Goal: Task Accomplishment & Management: Use online tool/utility

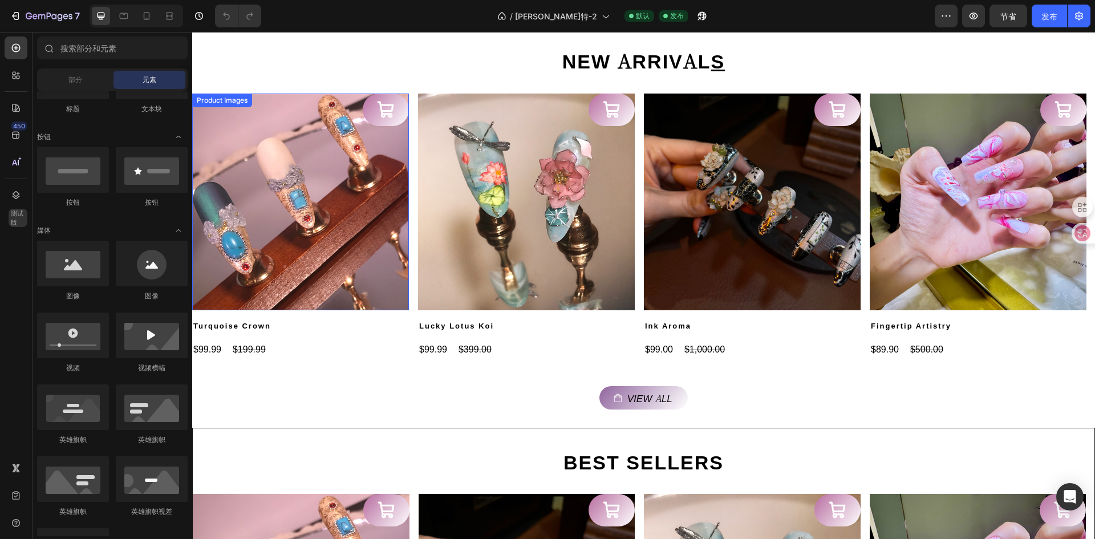
scroll to position [342, 0]
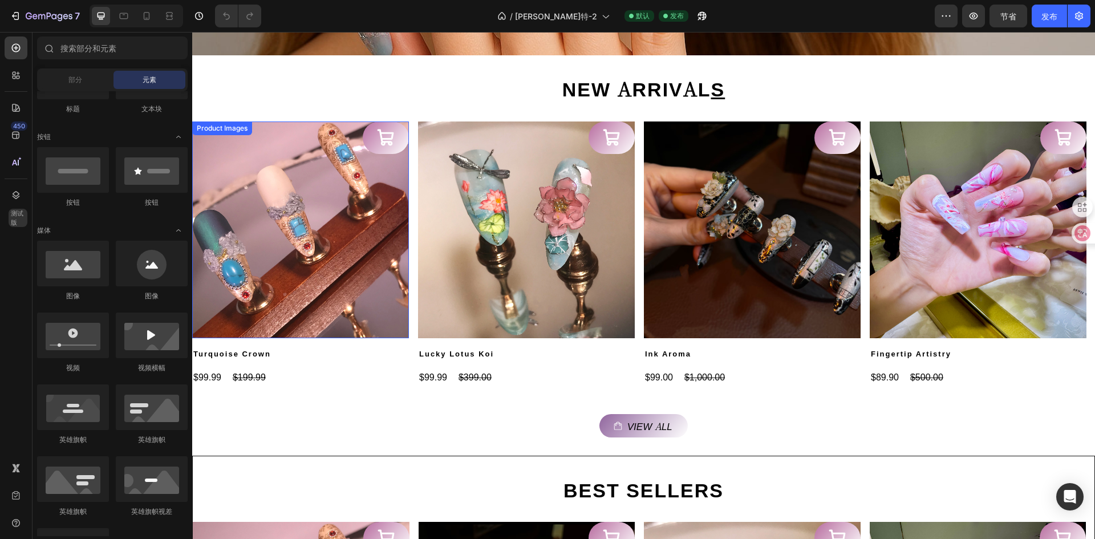
click at [262, 164] on img at bounding box center [300, 230] width 217 height 217
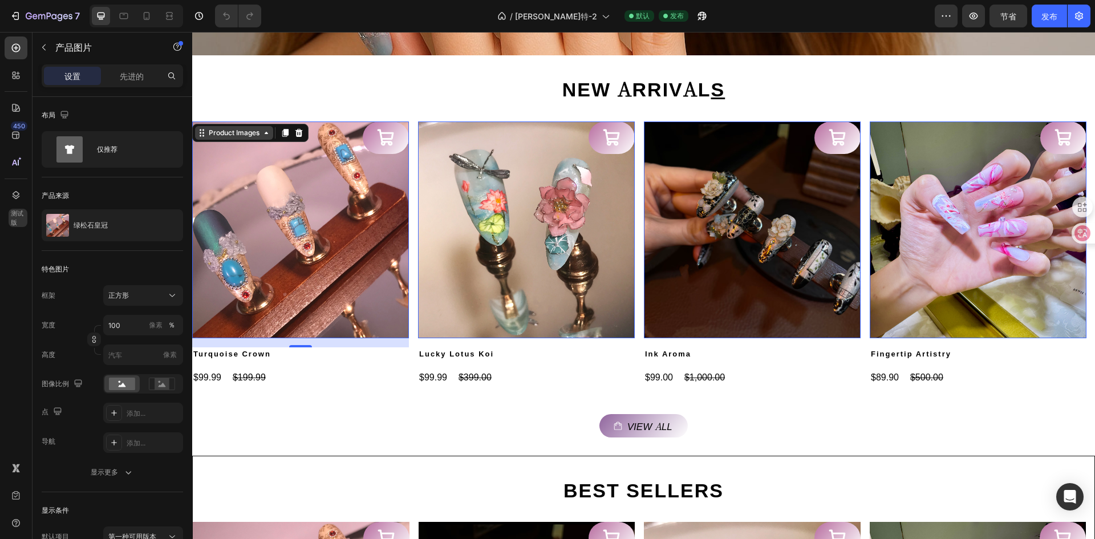
click at [257, 134] on div "Product Images" at bounding box center [234, 133] width 55 height 10
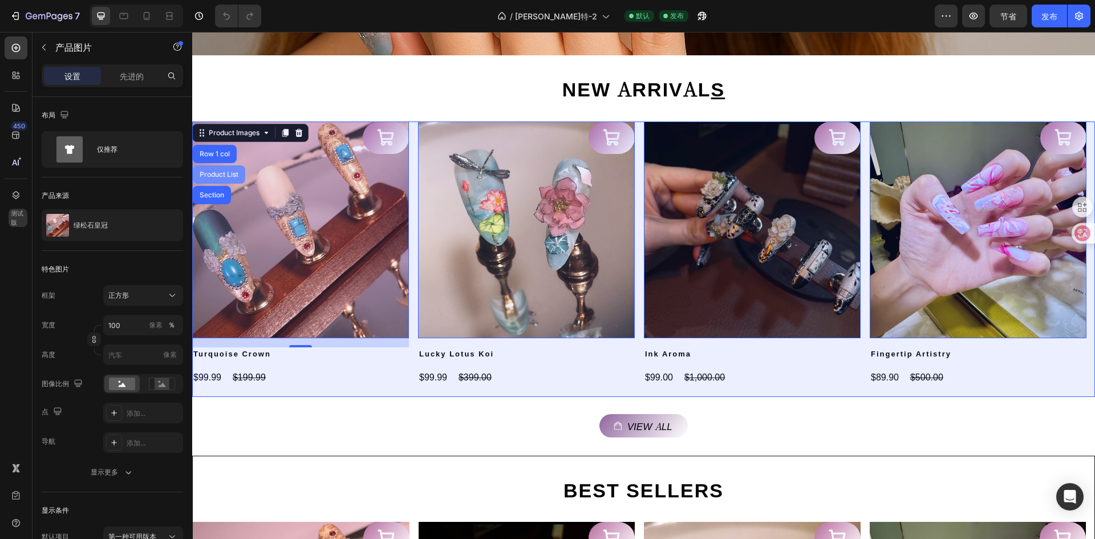
click at [230, 176] on div "Product List" at bounding box center [218, 174] width 43 height 7
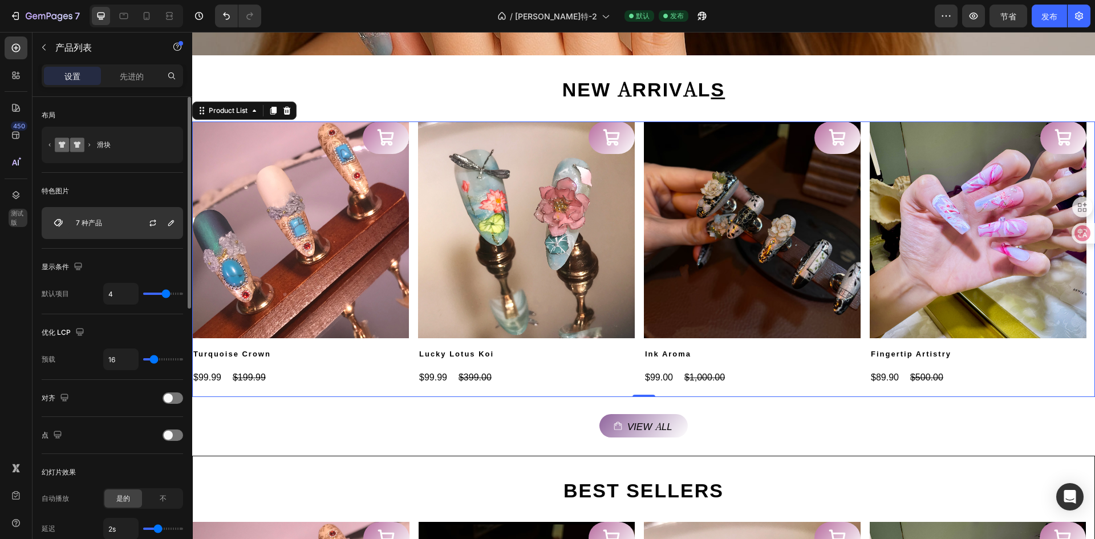
click at [102, 227] on div "7 种产品" at bounding box center [112, 223] width 141 height 32
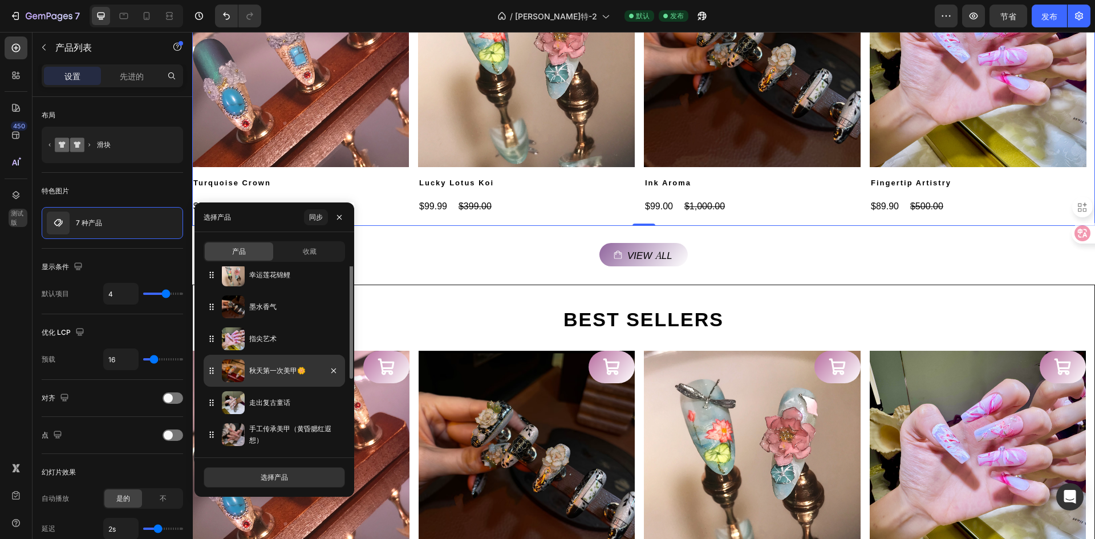
scroll to position [0, 0]
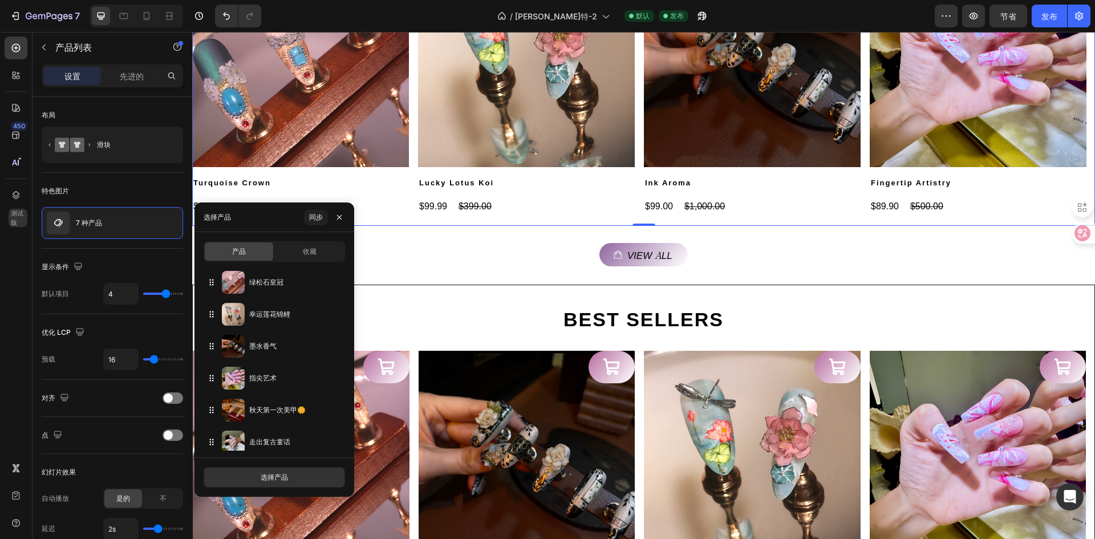
click at [246, 249] on div "产品" at bounding box center [239, 251] width 68 height 18
click at [306, 474] on button "选择产品" at bounding box center [274, 477] width 141 height 21
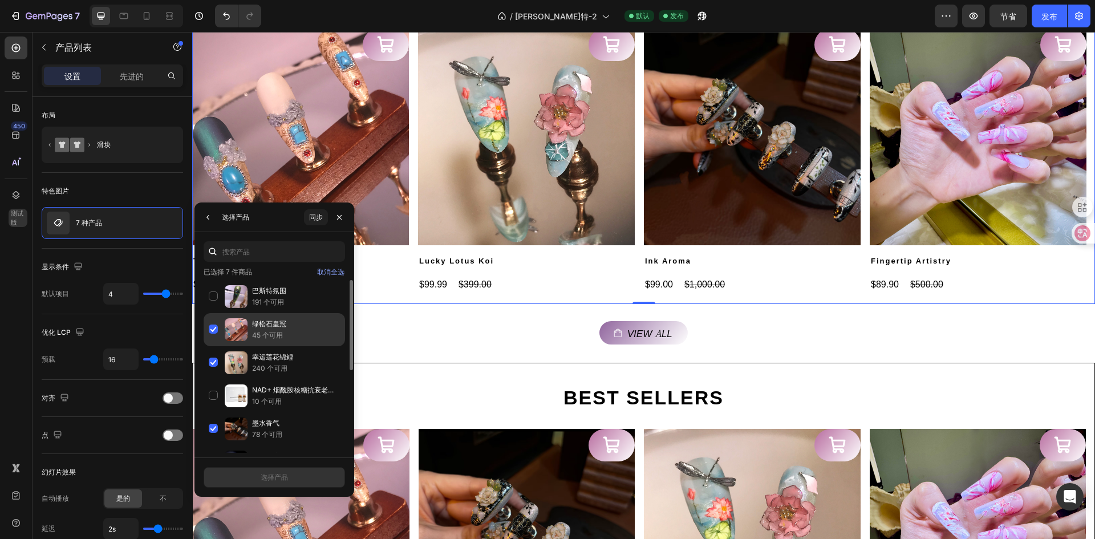
scroll to position [342, 0]
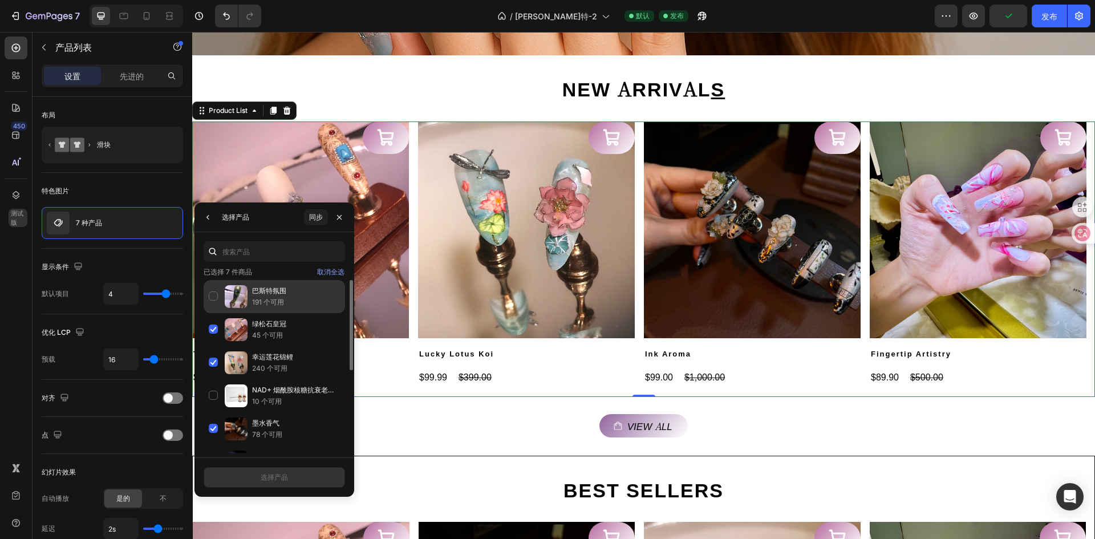
click at [212, 313] on div "巴斯特氛围 191 个可用" at bounding box center [274, 329] width 141 height 33
click at [302, 482] on button "选择产品" at bounding box center [274, 477] width 141 height 21
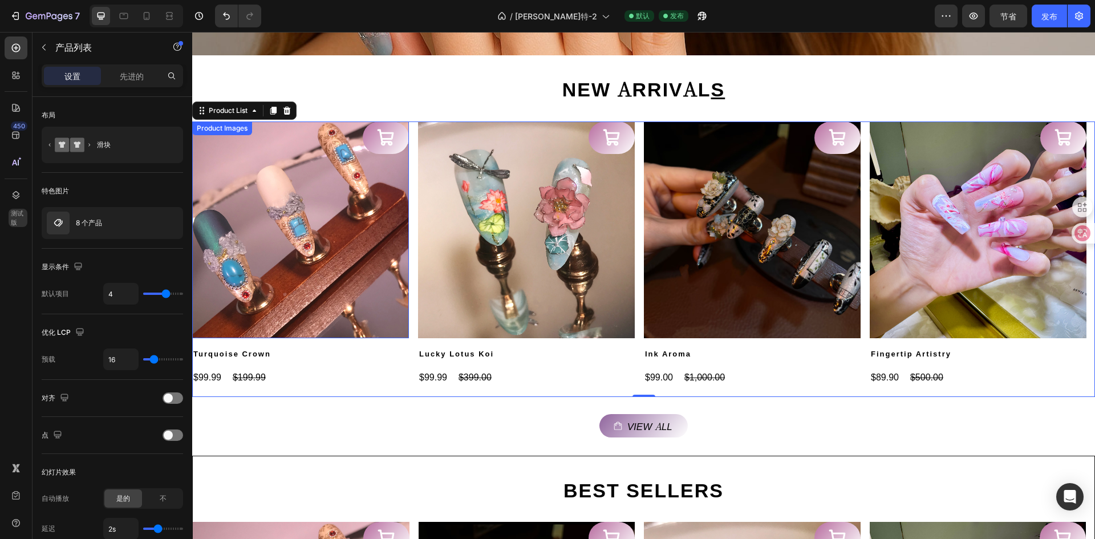
click at [212, 128] on div "Product Images" at bounding box center [222, 128] width 55 height 10
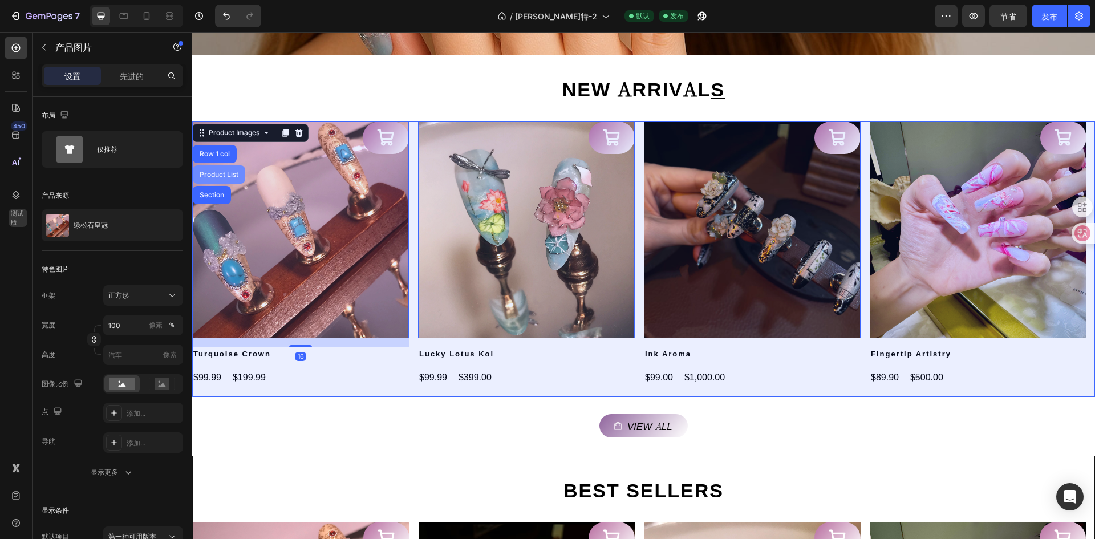
click at [217, 175] on div "Product List" at bounding box center [218, 174] width 43 height 7
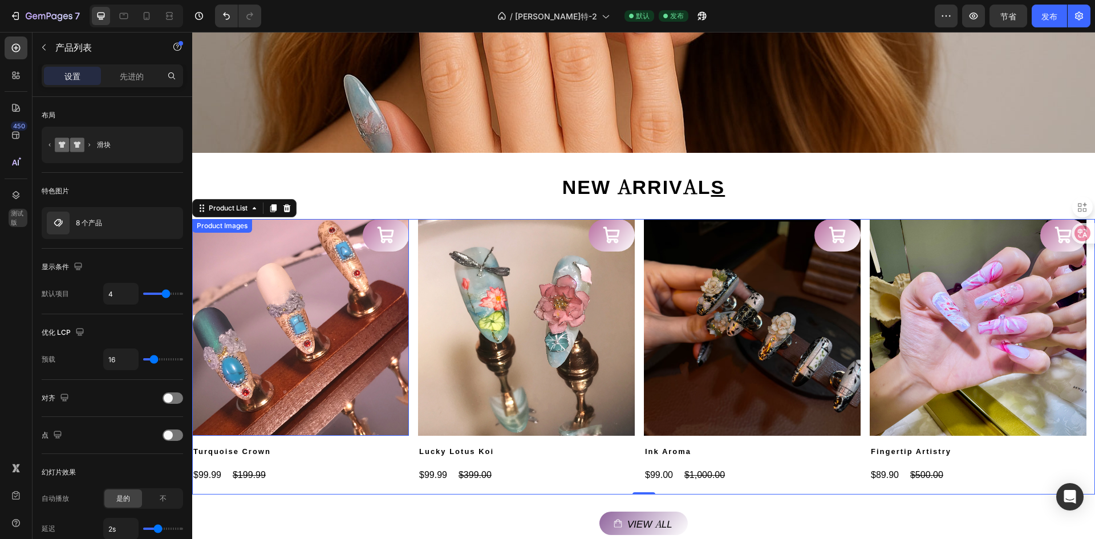
scroll to position [228, 0]
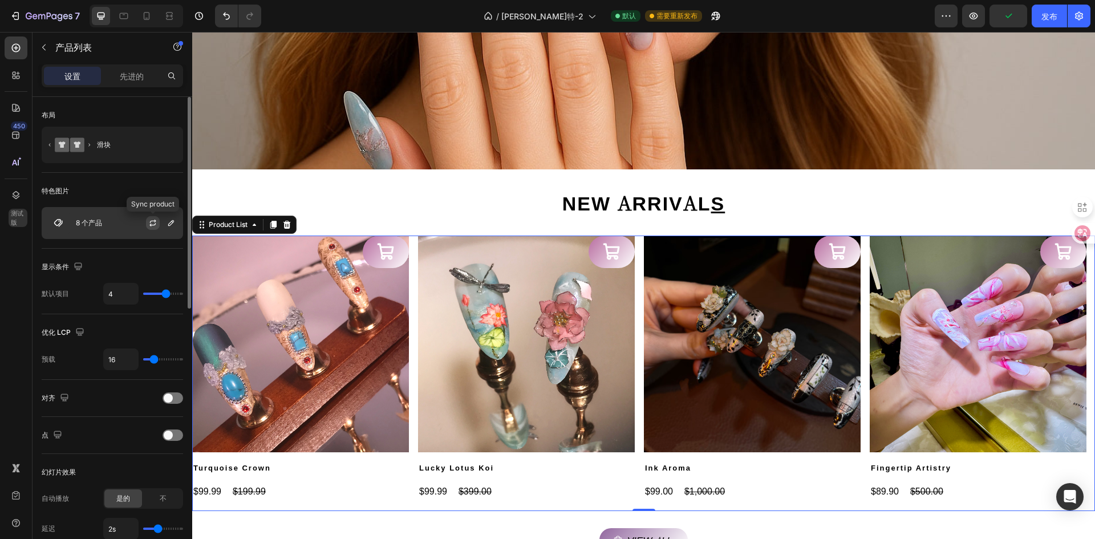
click at [150, 220] on icon "button" at bounding box center [152, 222] width 9 height 9
click at [127, 228] on div "8 个产品" at bounding box center [112, 223] width 141 height 32
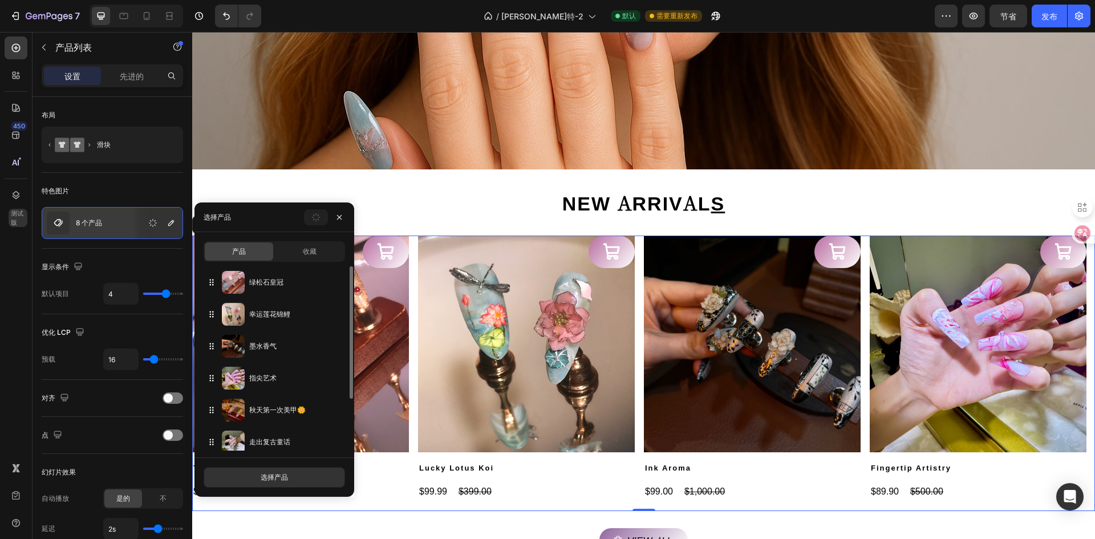
scroll to position [71, 0]
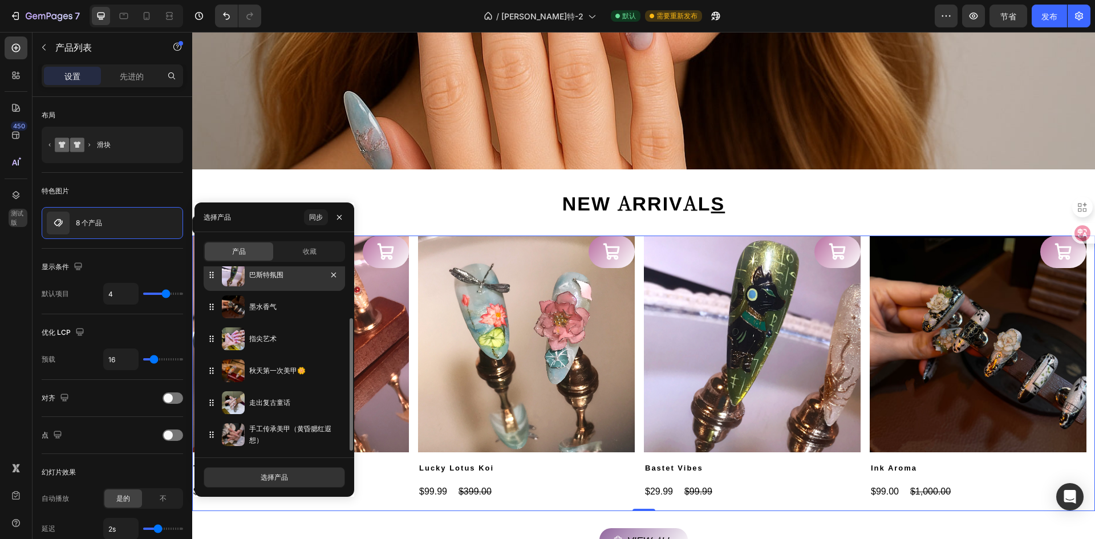
drag, startPoint x: 210, startPoint y: 436, endPoint x: 210, endPoint y: 279, distance: 156.9
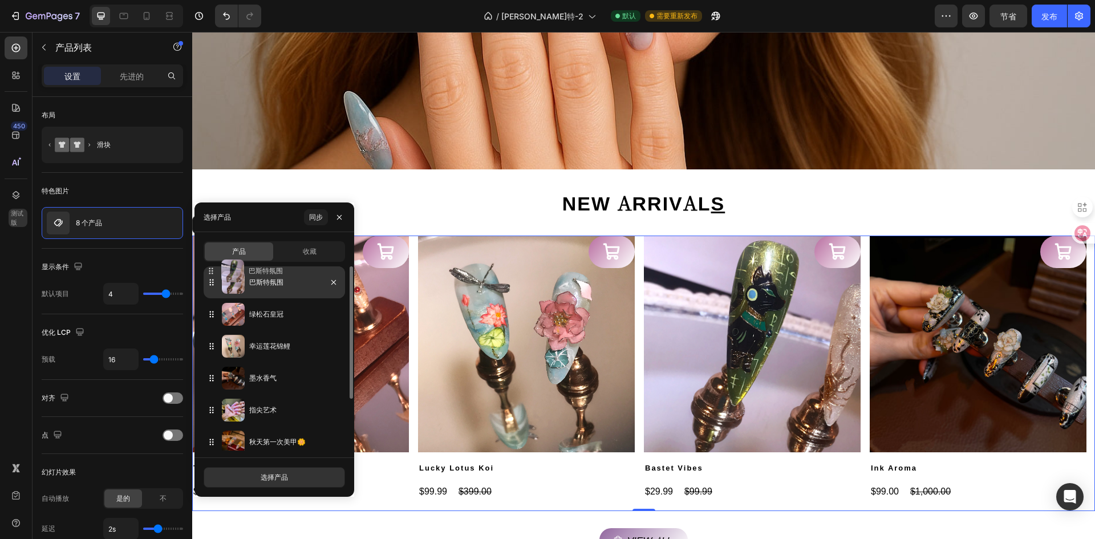
drag, startPoint x: 211, startPoint y: 347, endPoint x: 210, endPoint y: 272, distance: 75.3
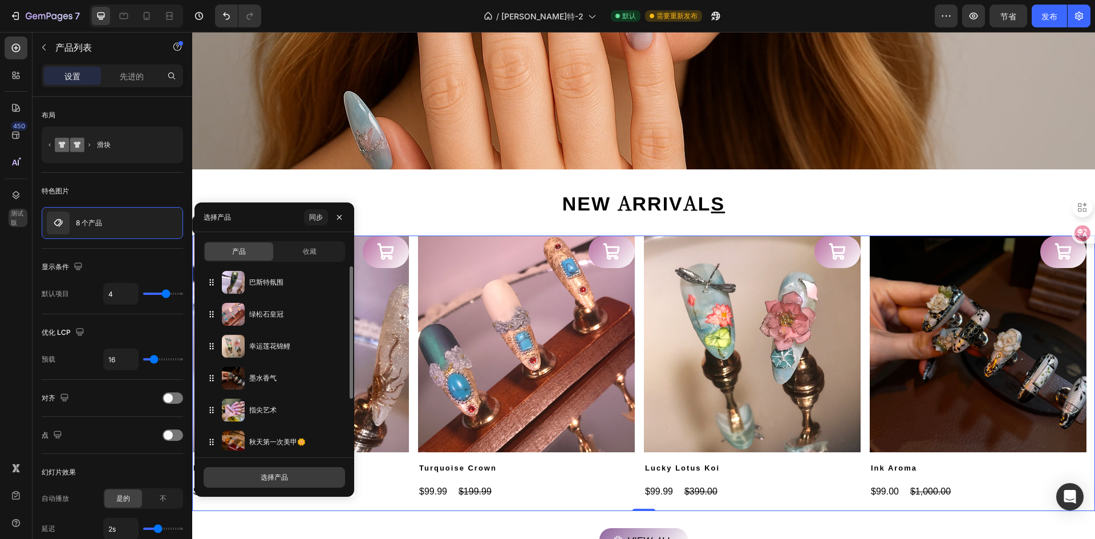
click at [275, 477] on font "选择产品" at bounding box center [274, 477] width 27 height 9
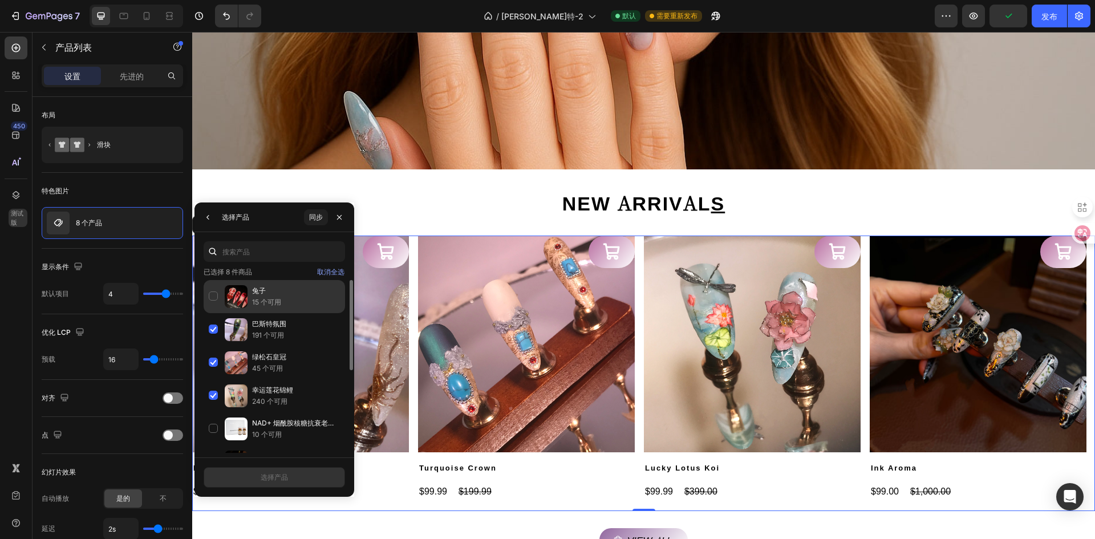
click at [210, 313] on div "兔子 15 个可用" at bounding box center [274, 329] width 141 height 33
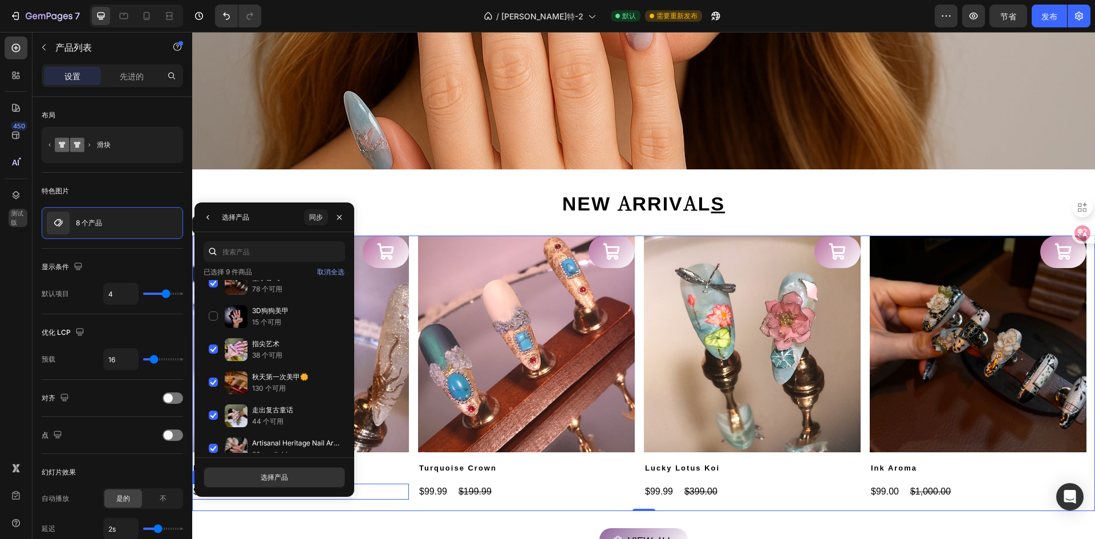
click at [378, 491] on div "$29.99 Product Price Product Price $99.99 Product Price Product Price Row" at bounding box center [300, 492] width 217 height 16
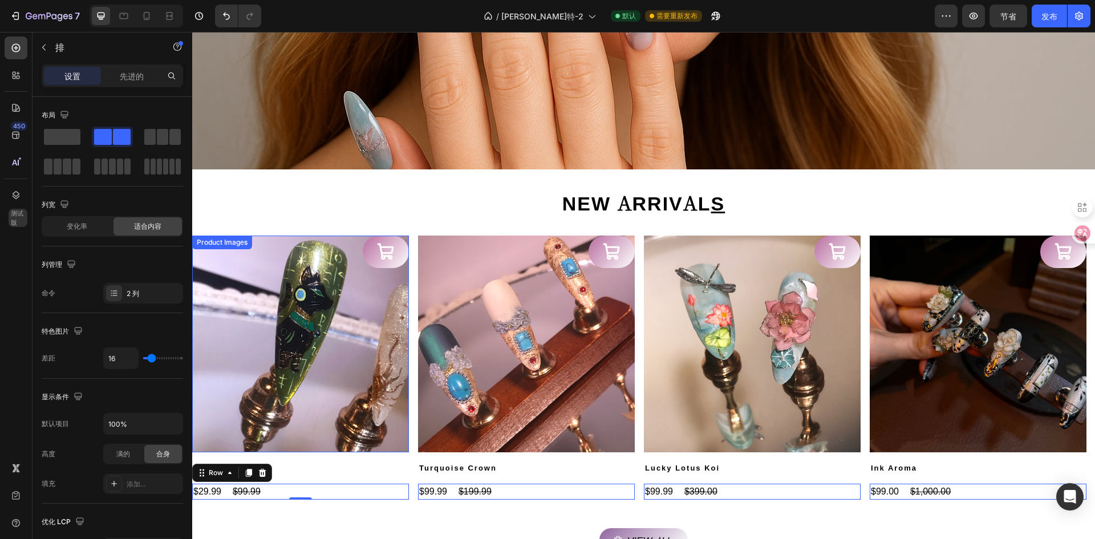
click at [311, 312] on img at bounding box center [300, 344] width 217 height 217
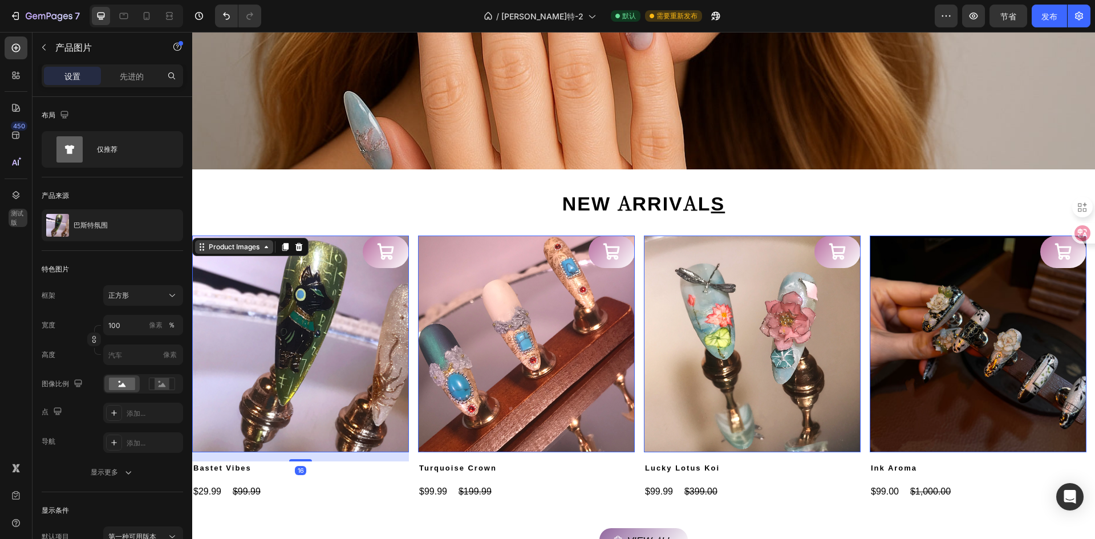
click at [241, 251] on div "Product Images" at bounding box center [234, 247] width 55 height 10
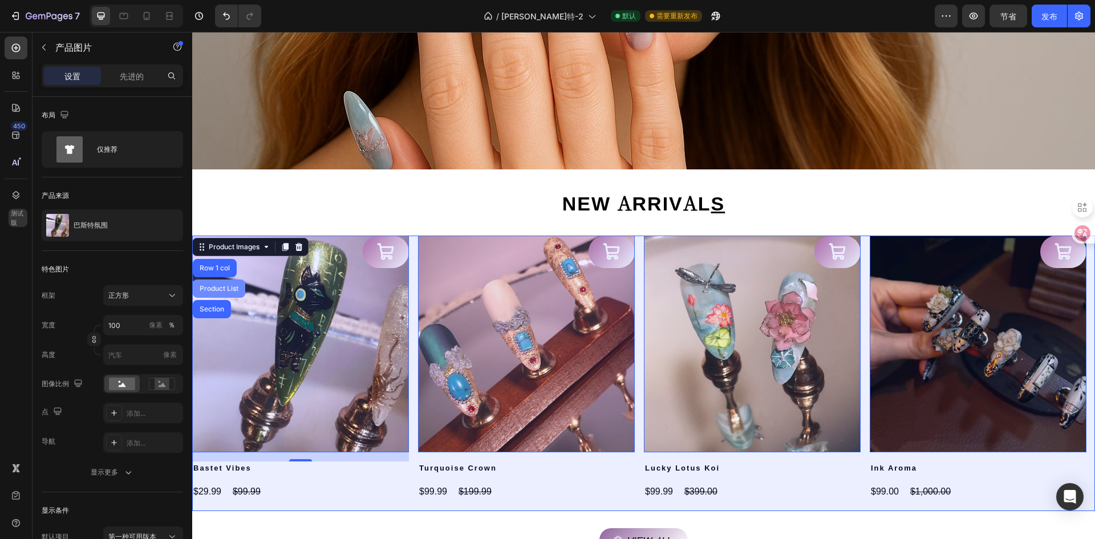
click at [234, 286] on div "Product List" at bounding box center [218, 288] width 43 height 7
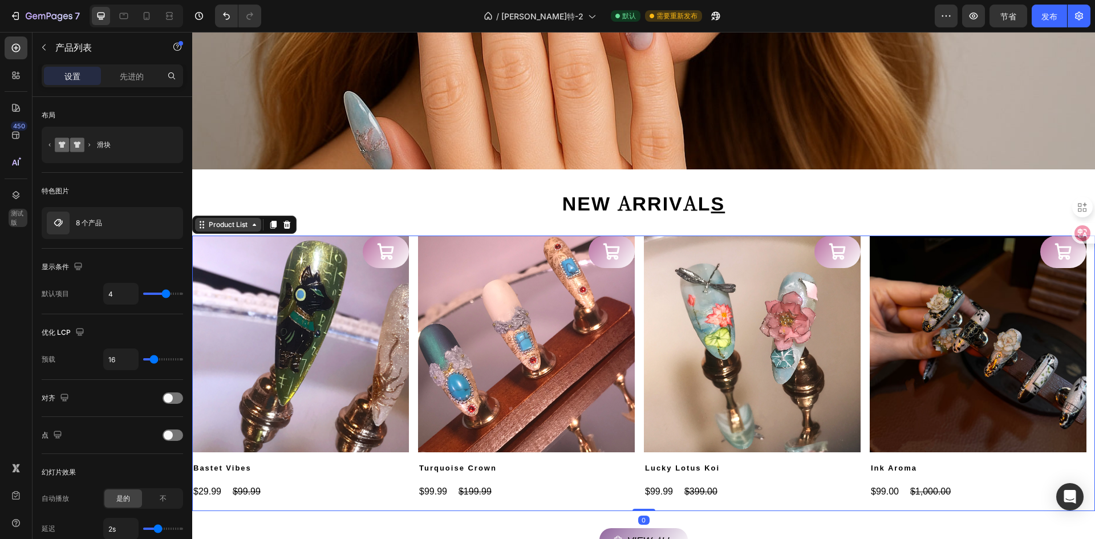
click at [245, 230] on div "Product List" at bounding box center [228, 225] width 66 height 14
click at [255, 232] on div "Product List Section" at bounding box center [244, 225] width 104 height 18
click at [317, 309] on img at bounding box center [300, 344] width 217 height 217
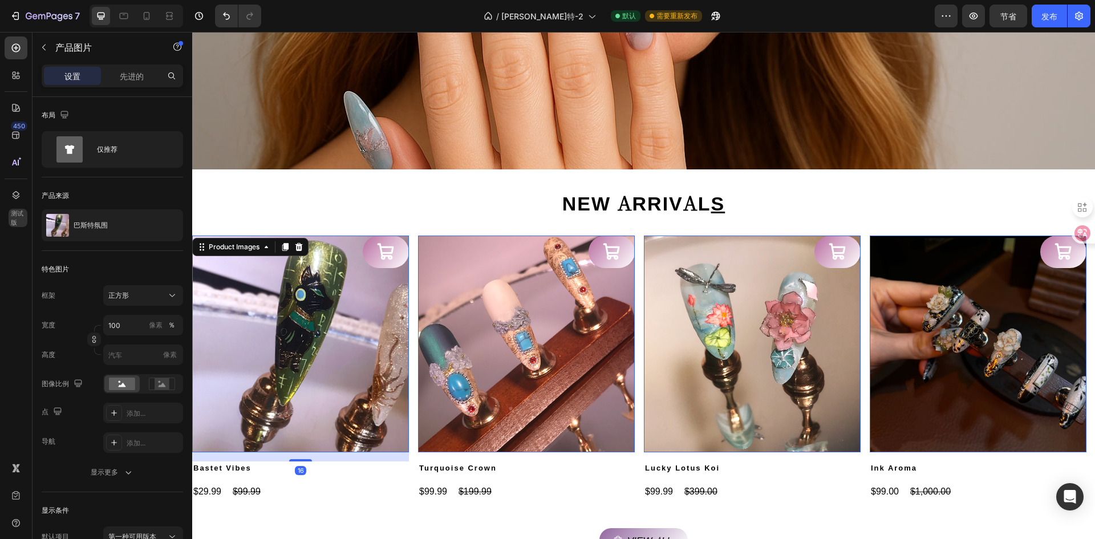
click at [317, 373] on img at bounding box center [300, 344] width 217 height 217
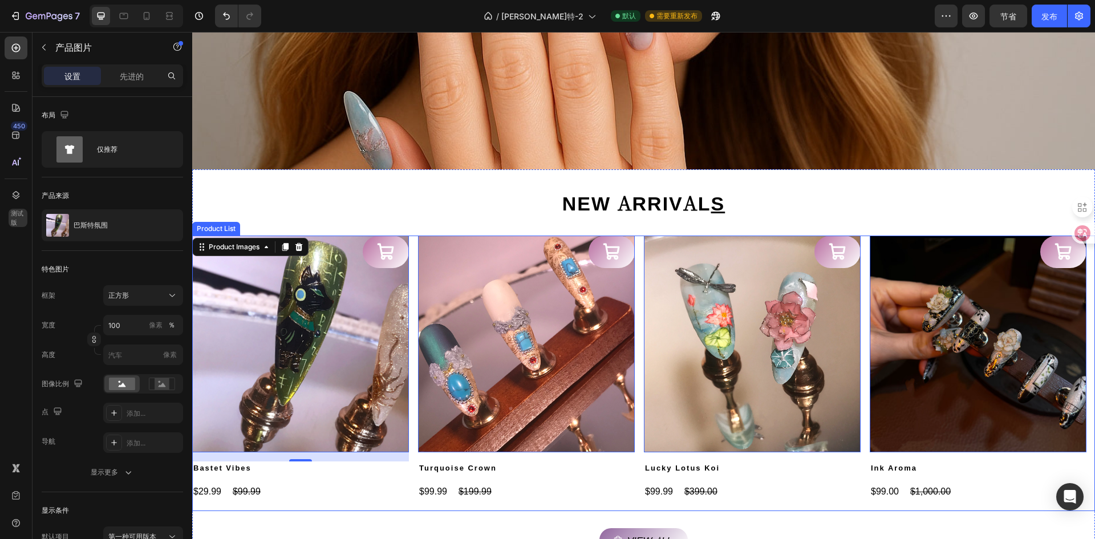
click at [433, 351] on img at bounding box center [526, 344] width 217 height 217
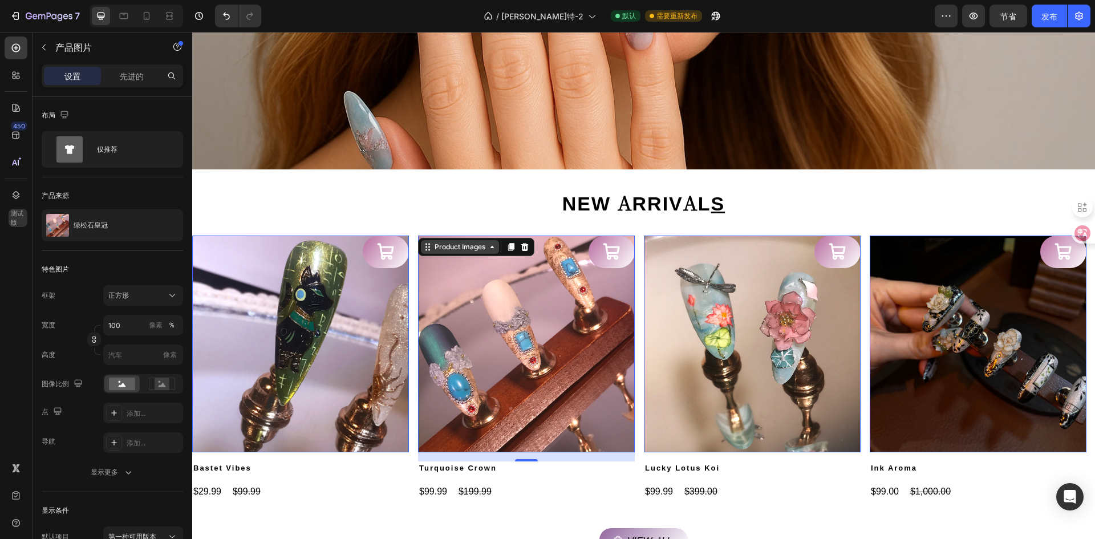
click at [250, 234] on div "Product Images" at bounding box center [222, 229] width 55 height 10
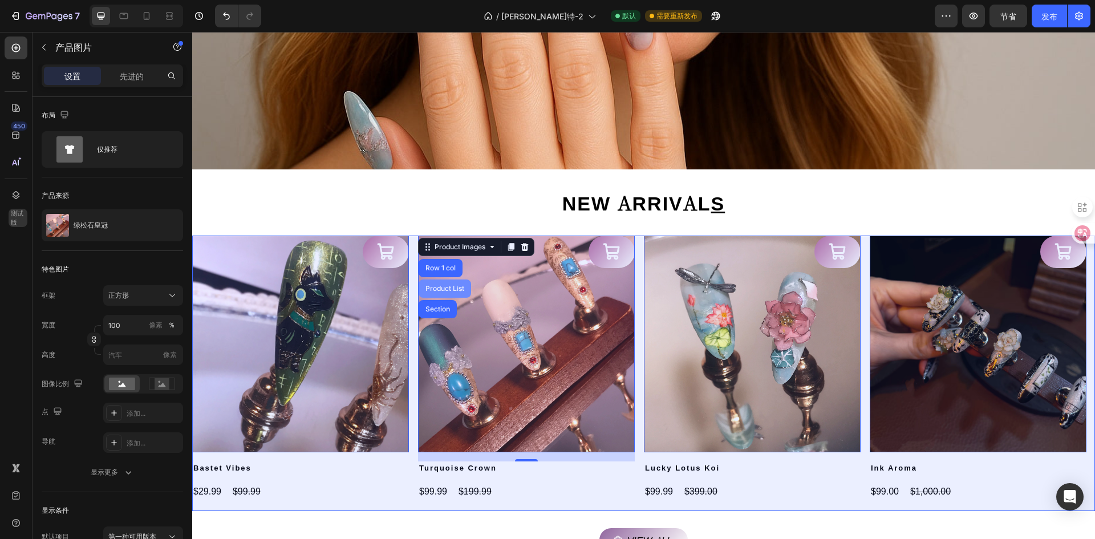
click at [192, 32] on div "Product List" at bounding box center [192, 32] width 0 height 0
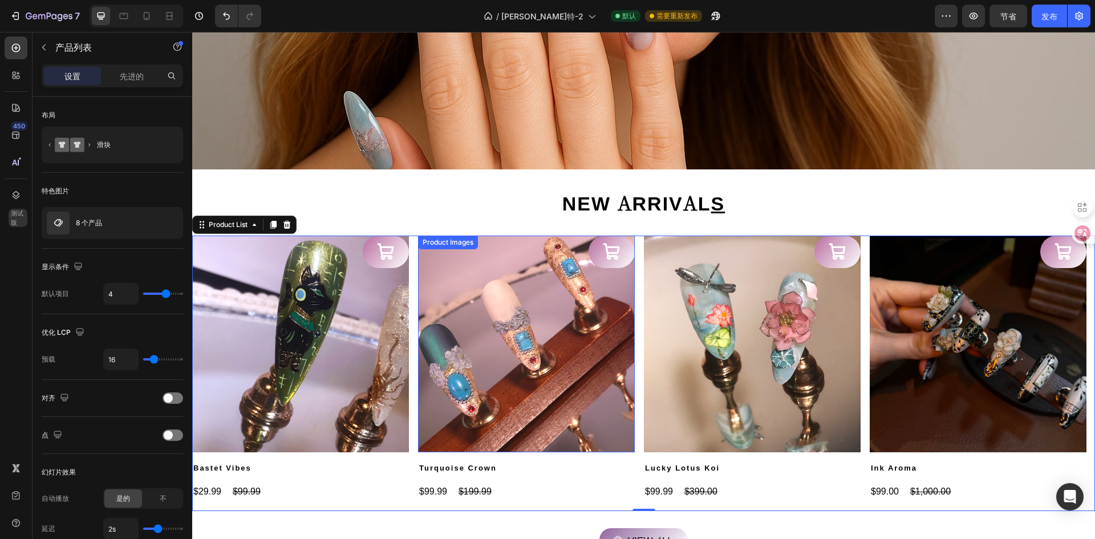
click at [506, 292] on img at bounding box center [526, 344] width 217 height 217
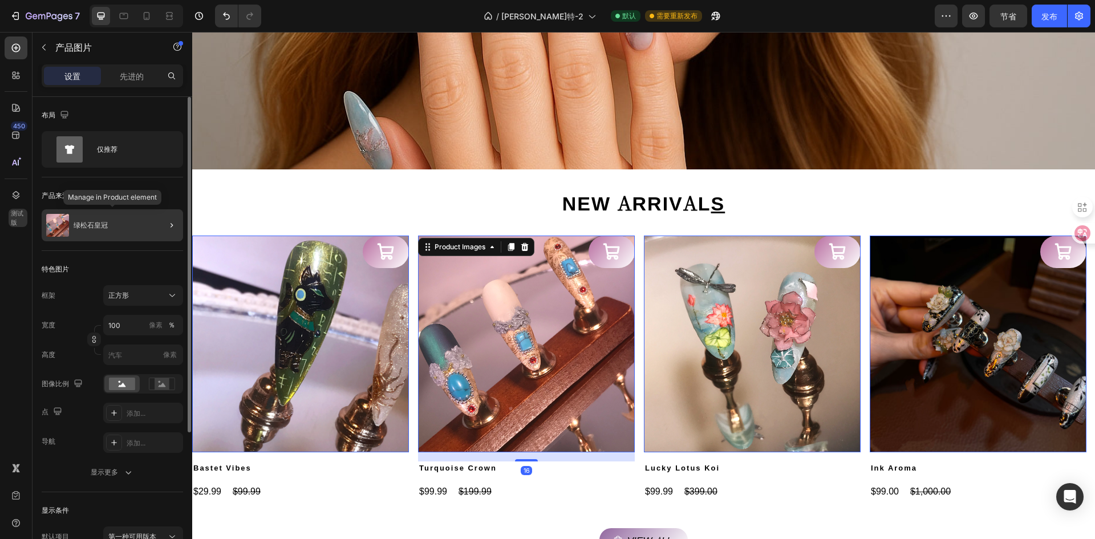
click at [122, 226] on div "绿松石皇冠" at bounding box center [112, 225] width 141 height 32
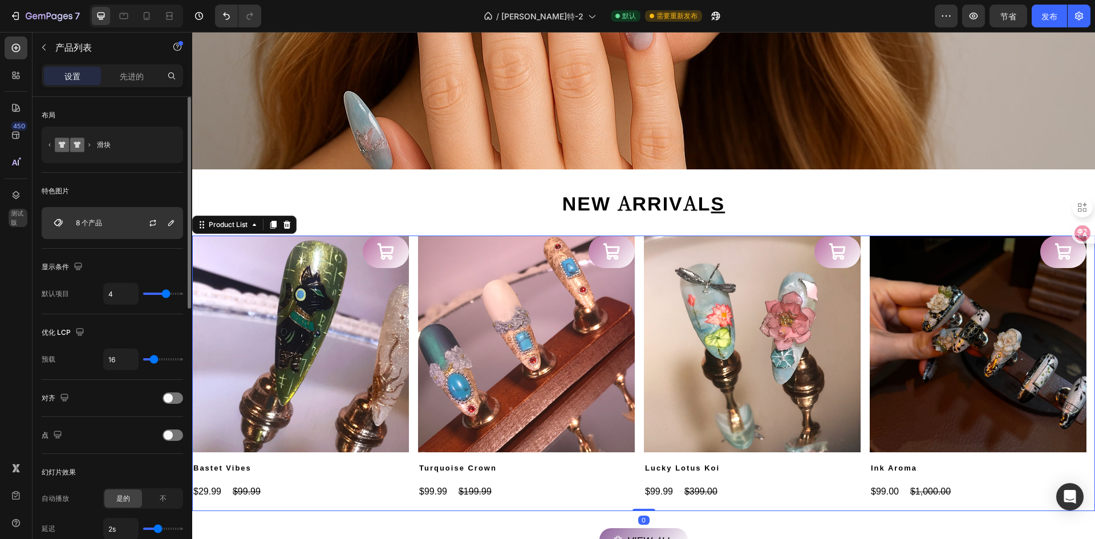
click at [124, 217] on div "8 个产品" at bounding box center [112, 223] width 141 height 32
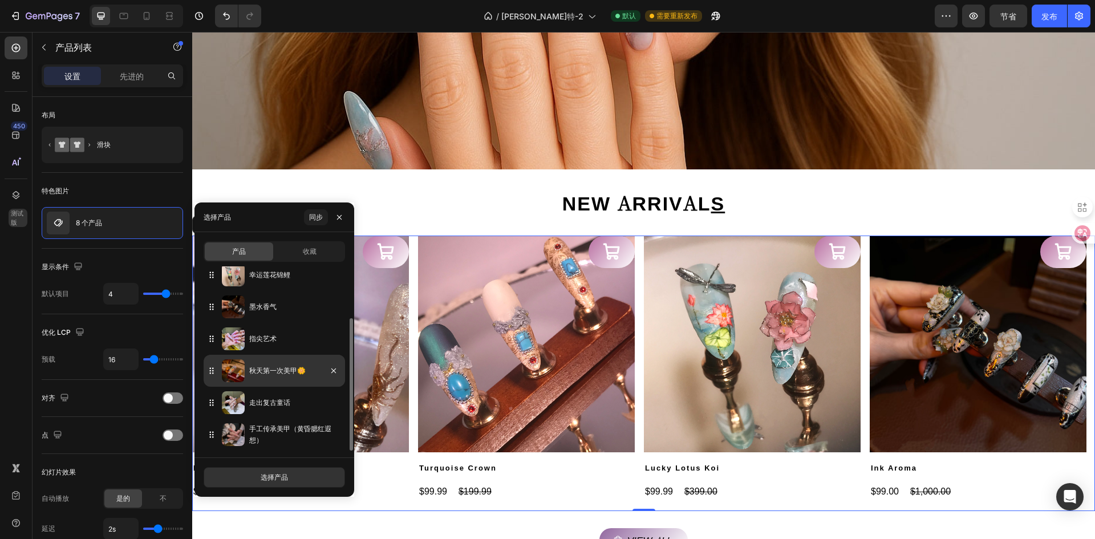
scroll to position [0, 0]
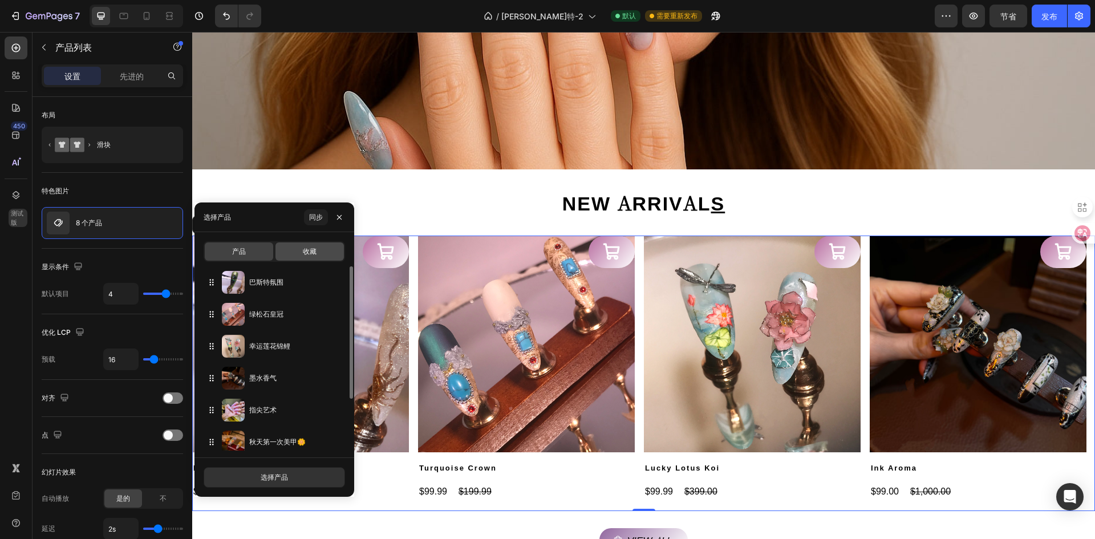
click at [316, 260] on div "收藏" at bounding box center [310, 251] width 68 height 18
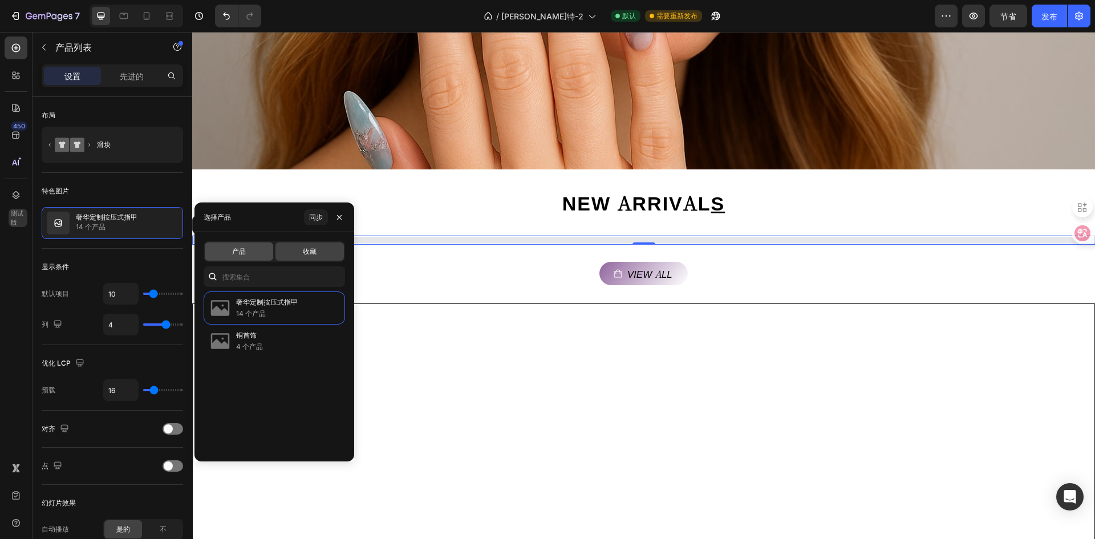
click at [225, 250] on div "产品" at bounding box center [239, 251] width 68 height 18
type input "4"
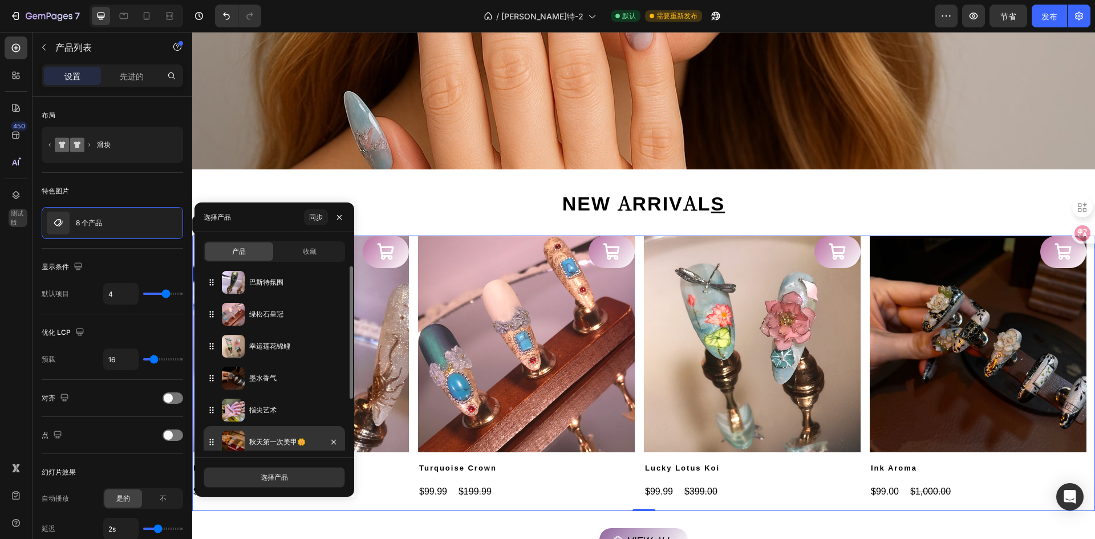
scroll to position [71, 0]
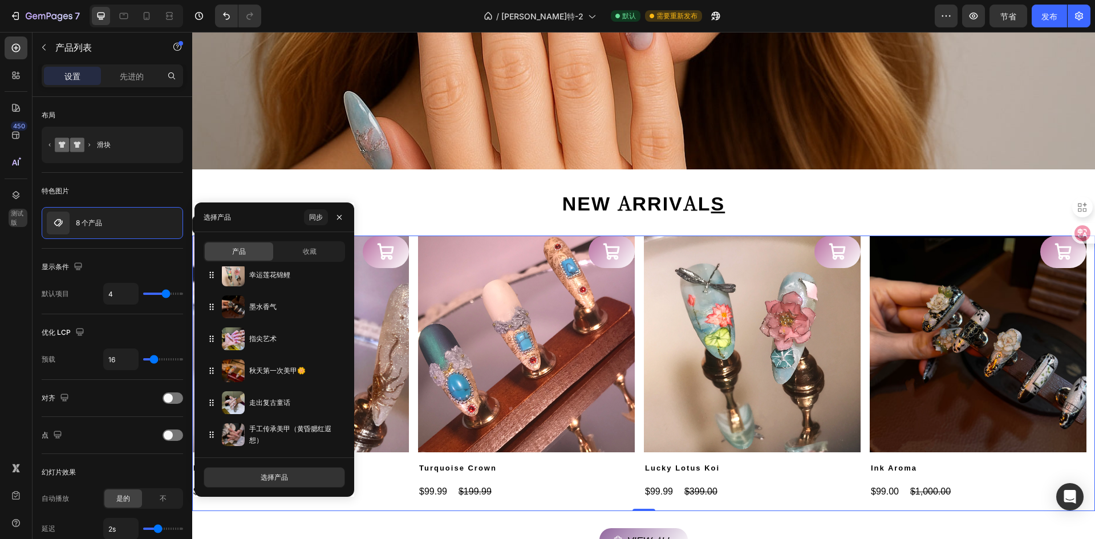
drag, startPoint x: 293, startPoint y: 475, endPoint x: 286, endPoint y: 463, distance: 14.3
click at [292, 475] on button "选择产品" at bounding box center [274, 477] width 141 height 21
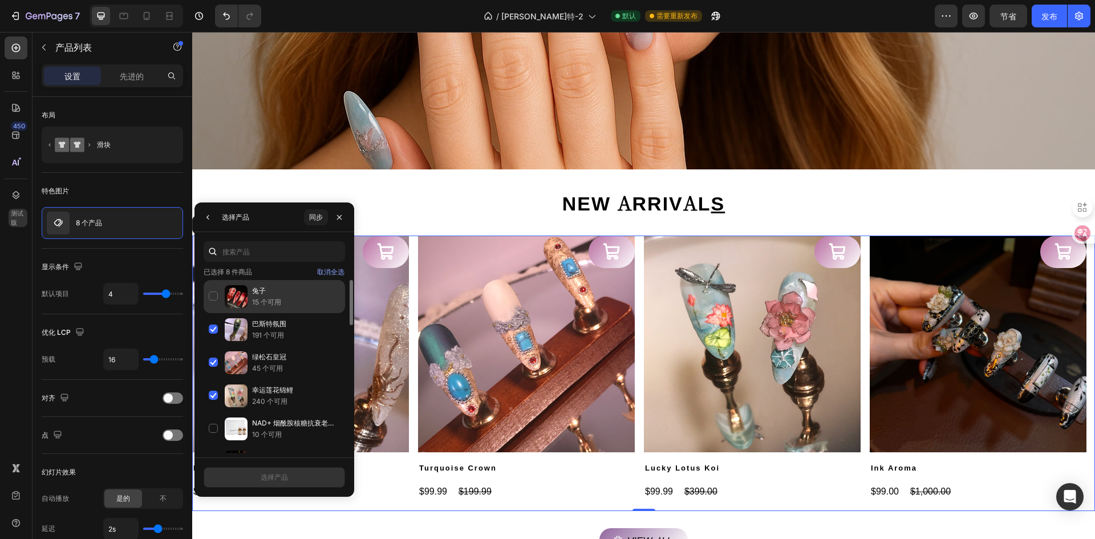
click at [213, 313] on div "兔子 15 个可用" at bounding box center [274, 329] width 141 height 33
click at [314, 219] on font "同步" at bounding box center [316, 217] width 14 height 9
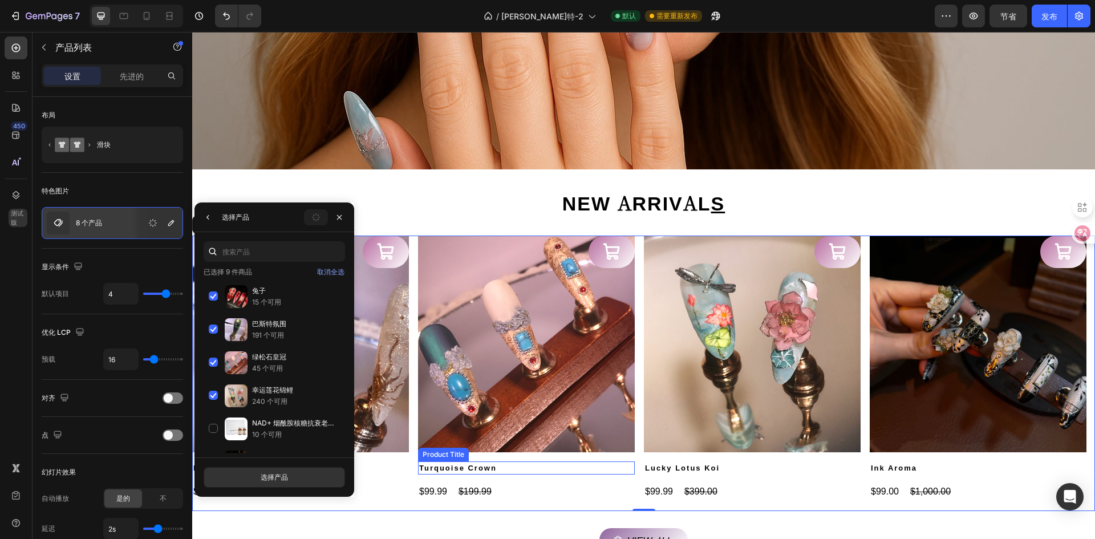
click at [409, 470] on h2 "Turquoise Crown" at bounding box center [300, 469] width 217 height 14
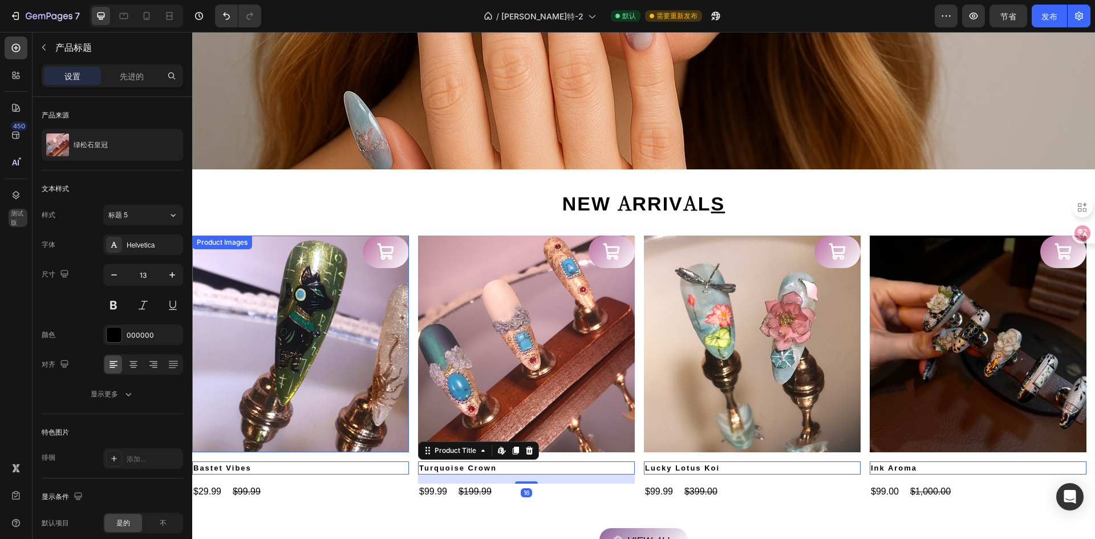
click at [280, 274] on img at bounding box center [300, 344] width 217 height 217
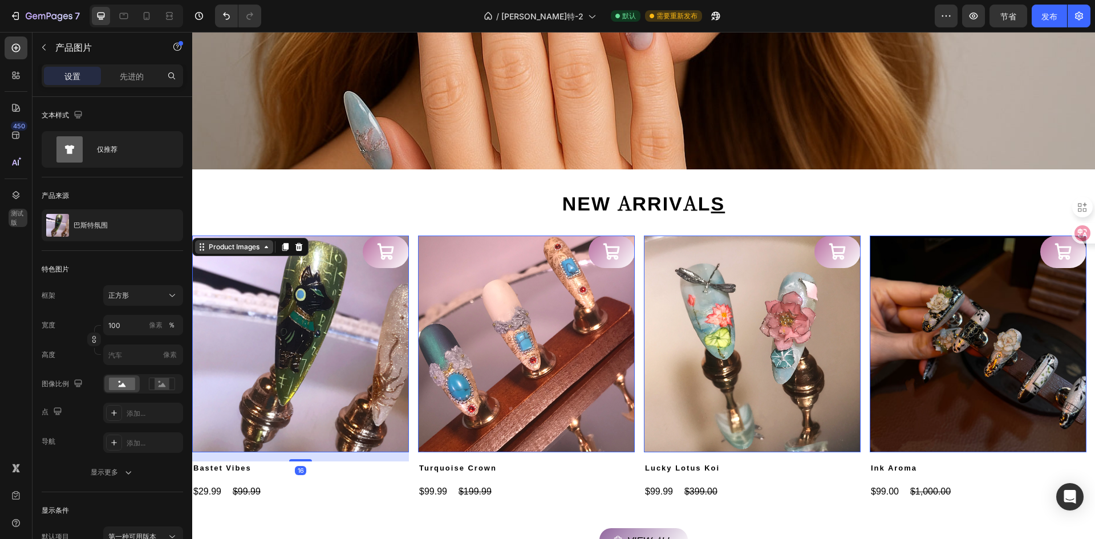
click at [217, 246] on div "Product Images" at bounding box center [234, 247] width 55 height 10
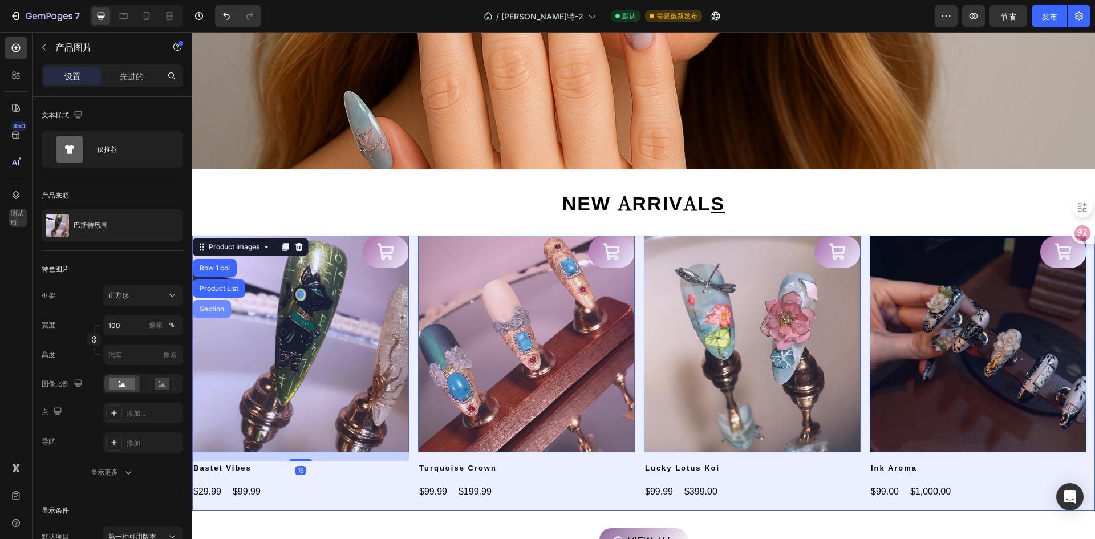
click at [224, 285] on div "Product List" at bounding box center [218, 288] width 43 height 7
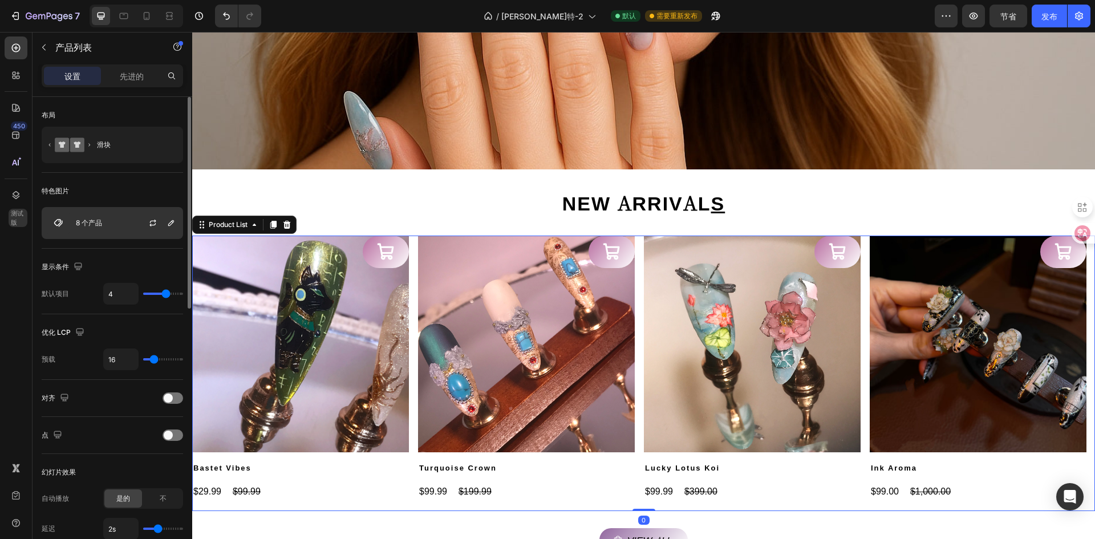
click at [114, 221] on div "8 个产品" at bounding box center [112, 223] width 141 height 32
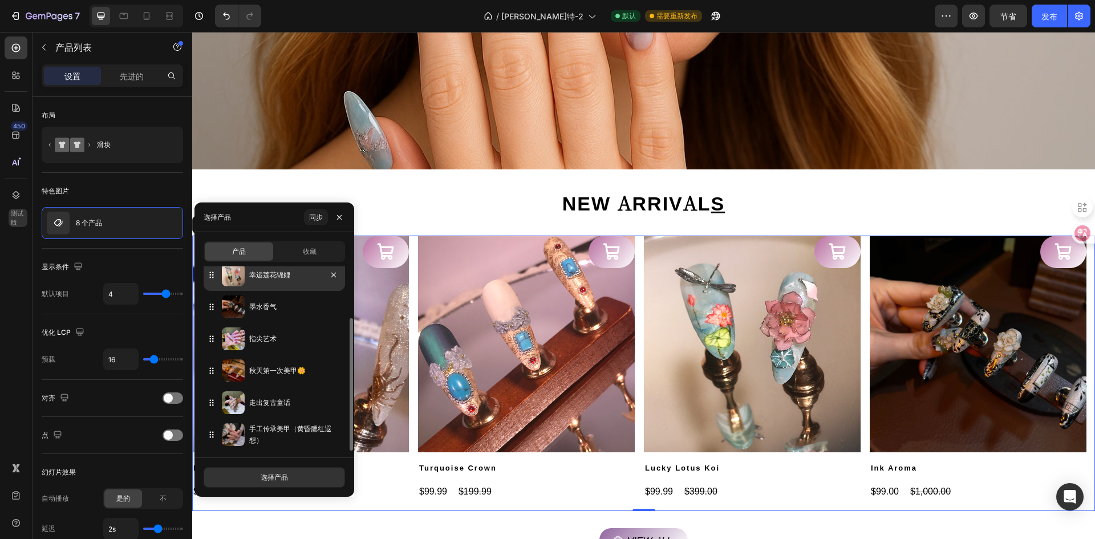
scroll to position [0, 0]
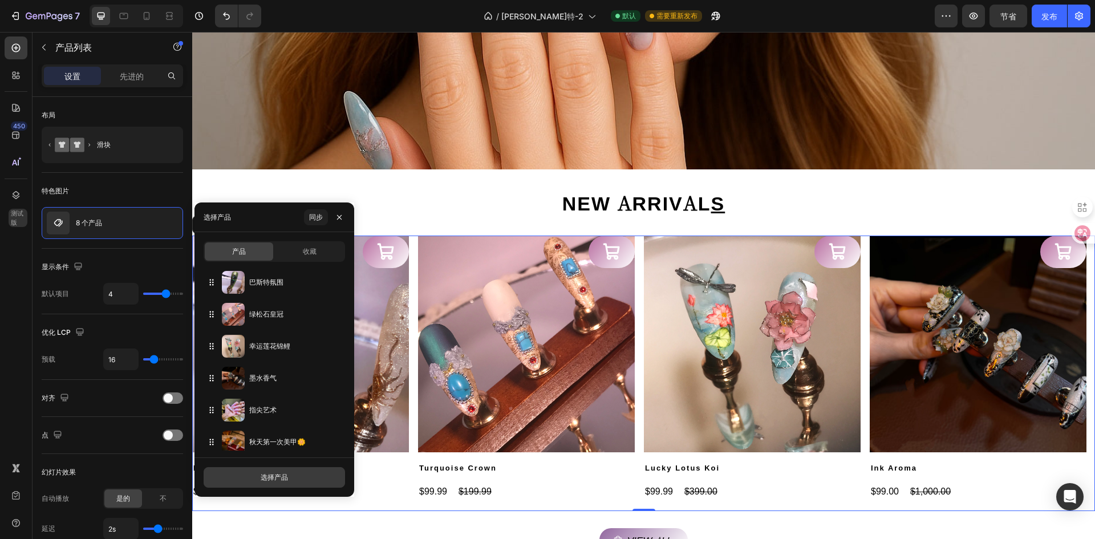
click at [277, 487] on div "选择产品" at bounding box center [275, 477] width 160 height 39
click at [277, 483] on button "选择产品" at bounding box center [274, 477] width 141 height 21
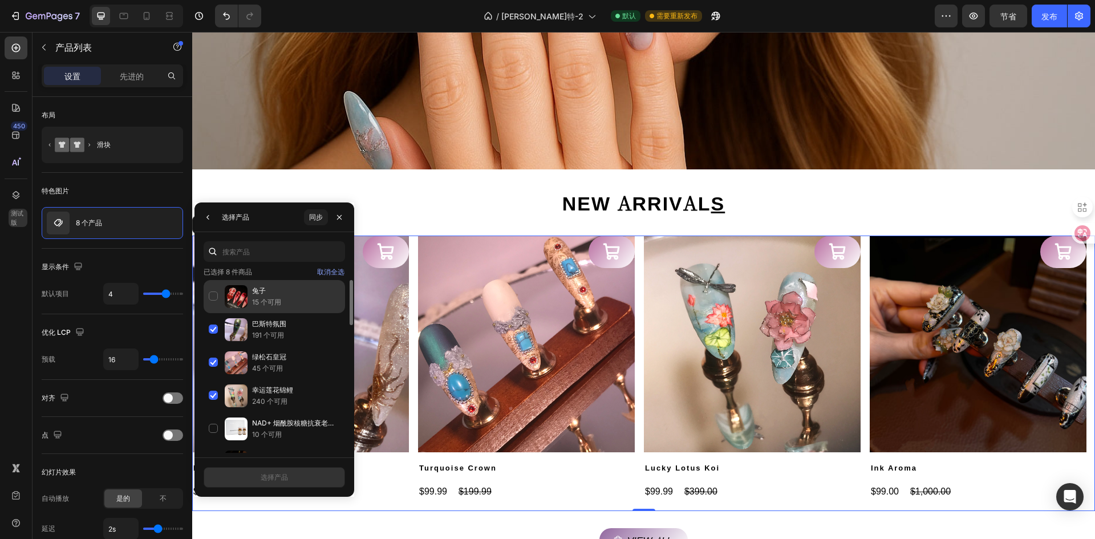
click at [208, 313] on div "兔子 15 个可用" at bounding box center [274, 329] width 141 height 33
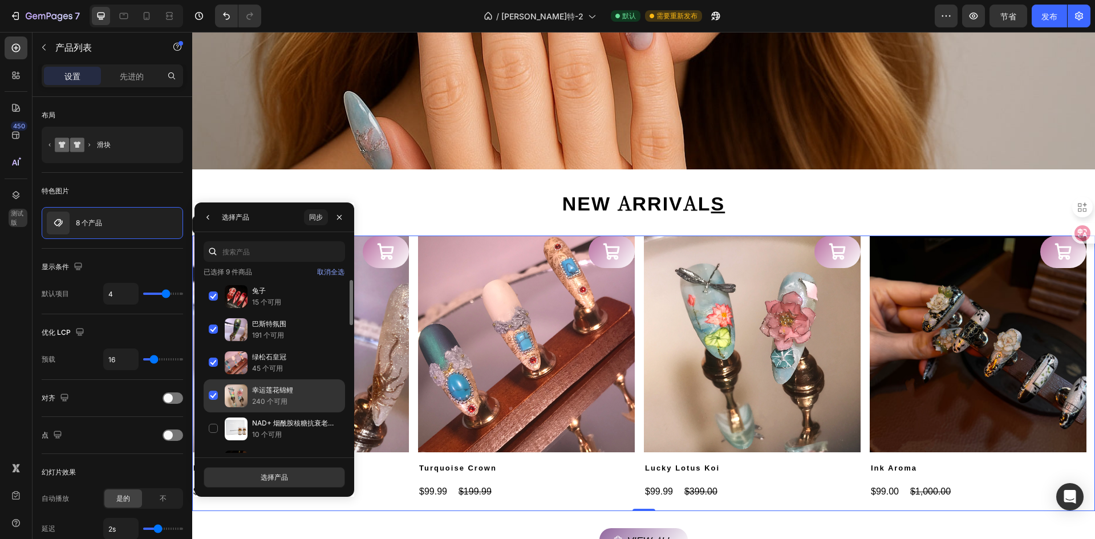
click at [212, 412] on div "幸运莲花锦鲤 240 个可用" at bounding box center [274, 428] width 141 height 33
click at [207, 412] on div "幸运莲花锦鲤 240 个可用" at bounding box center [274, 428] width 141 height 33
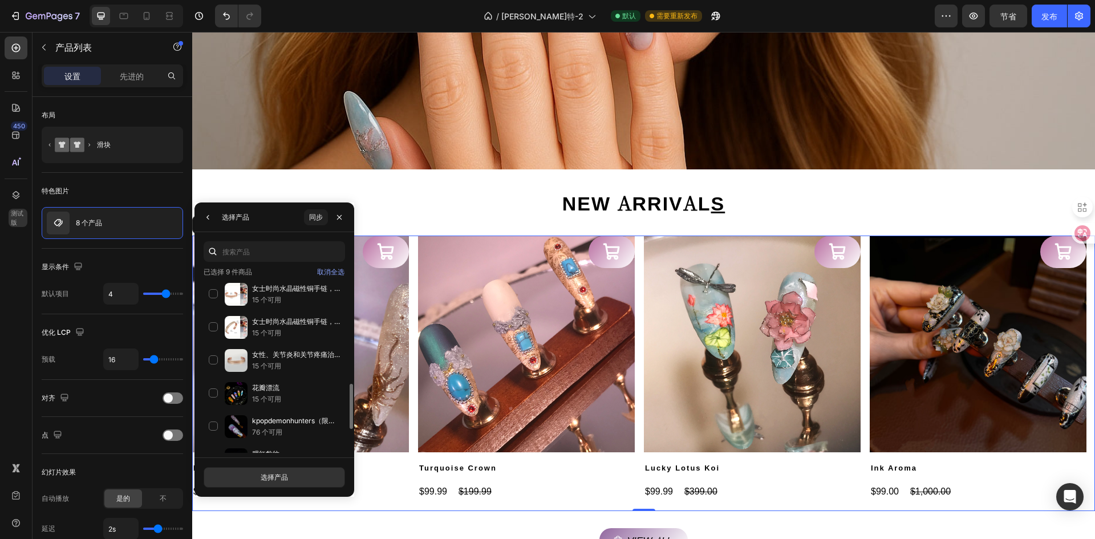
scroll to position [489, 0]
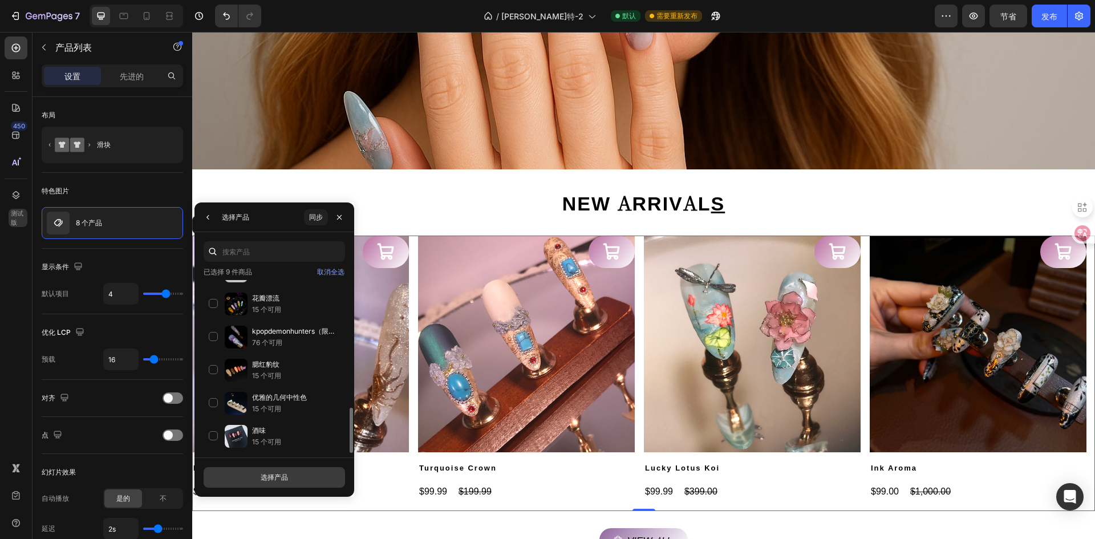
click at [290, 476] on button "选择产品" at bounding box center [274, 477] width 141 height 21
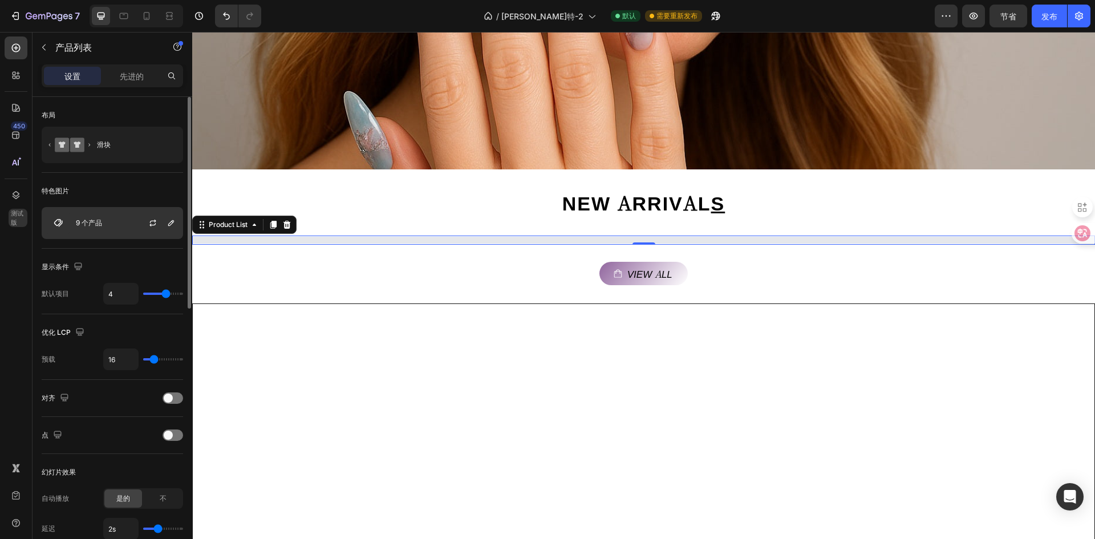
click at [127, 232] on div "9 个产品" at bounding box center [112, 223] width 141 height 32
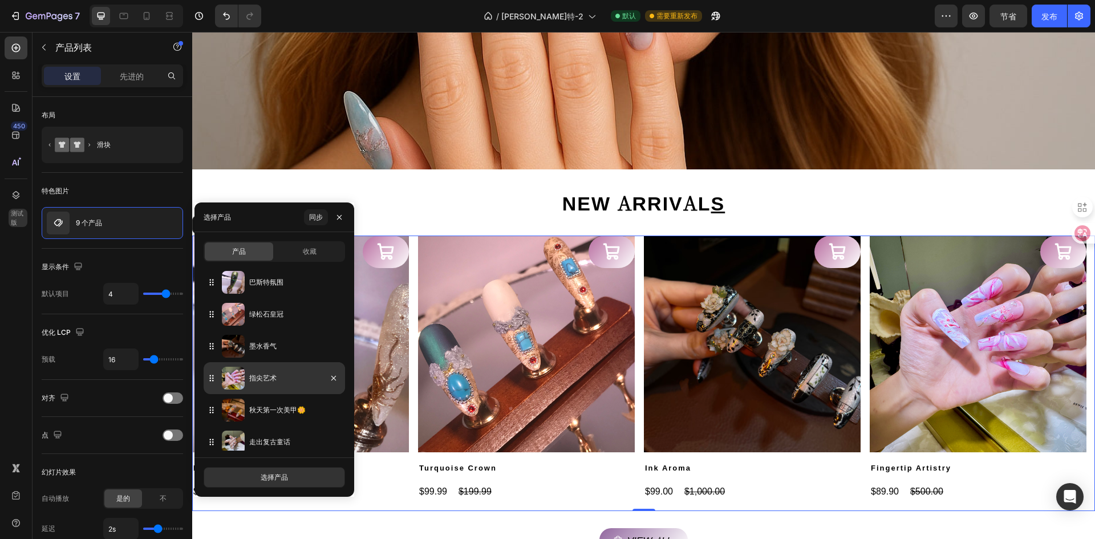
scroll to position [103, 0]
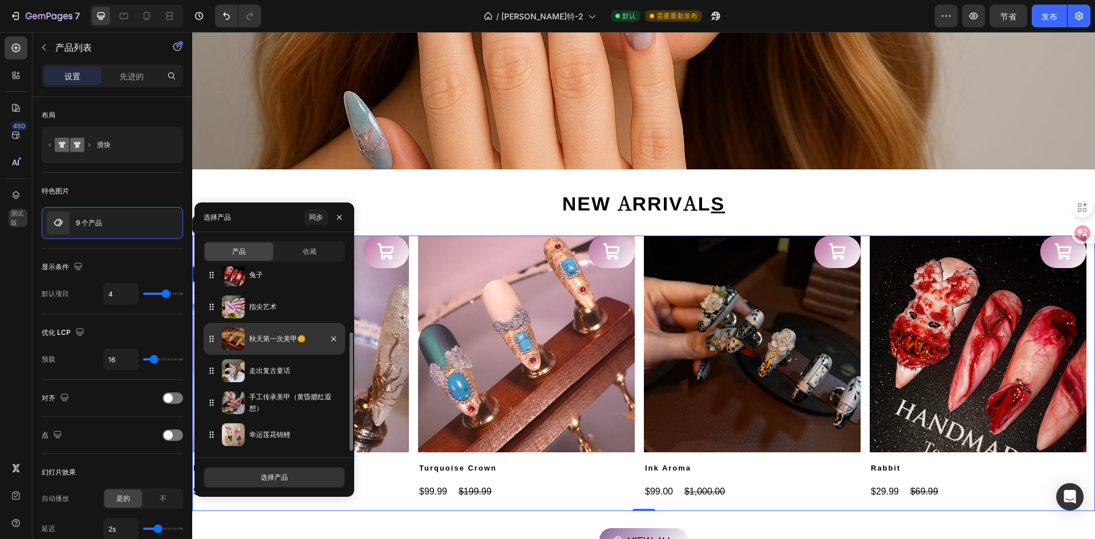
drag, startPoint x: 212, startPoint y: 404, endPoint x: 223, endPoint y: 331, distance: 73.8
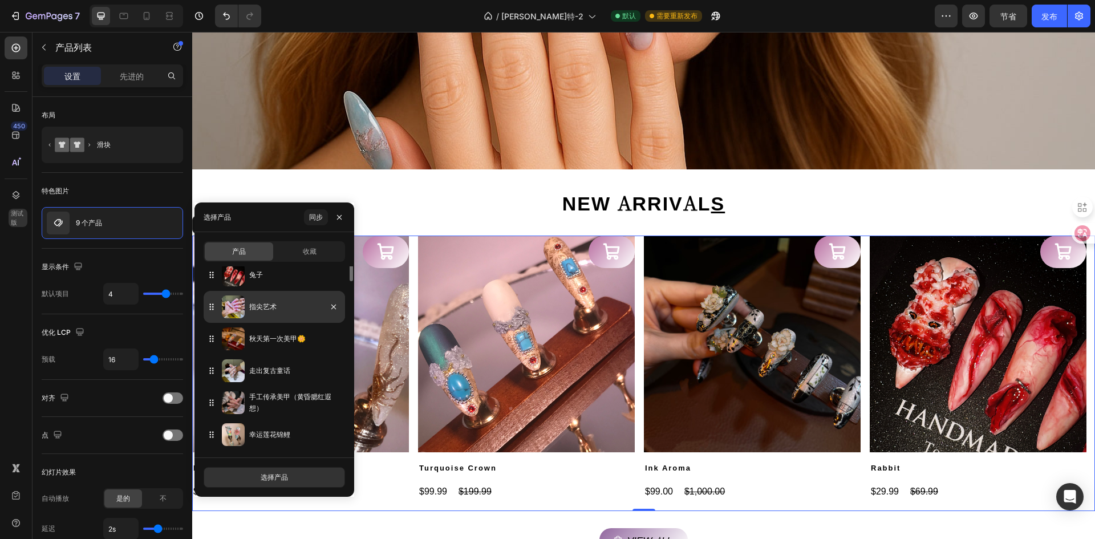
scroll to position [0, 0]
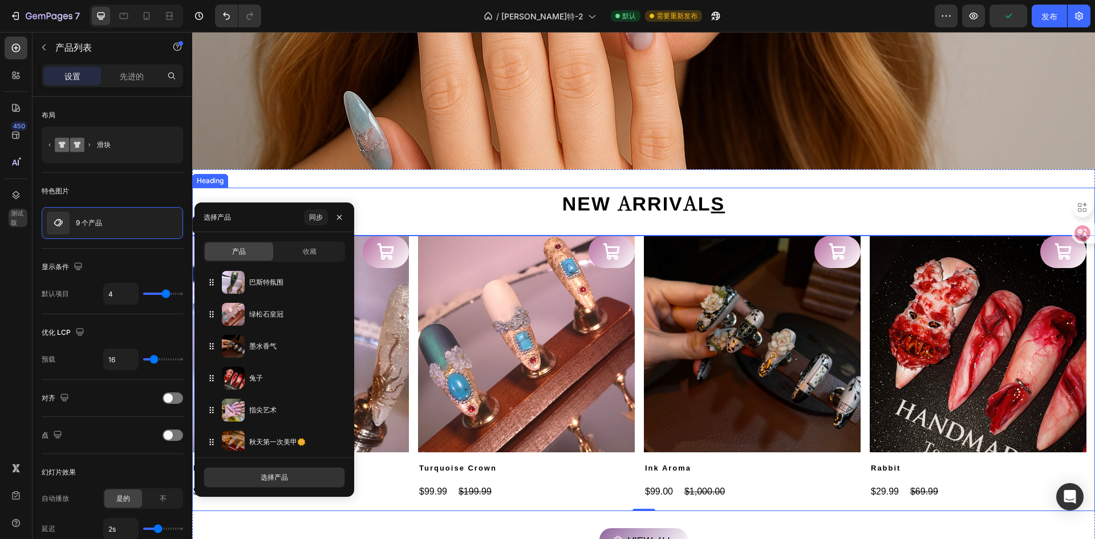
click at [772, 193] on h2 "NEW ARRIVAL S" at bounding box center [644, 203] width 685 height 30
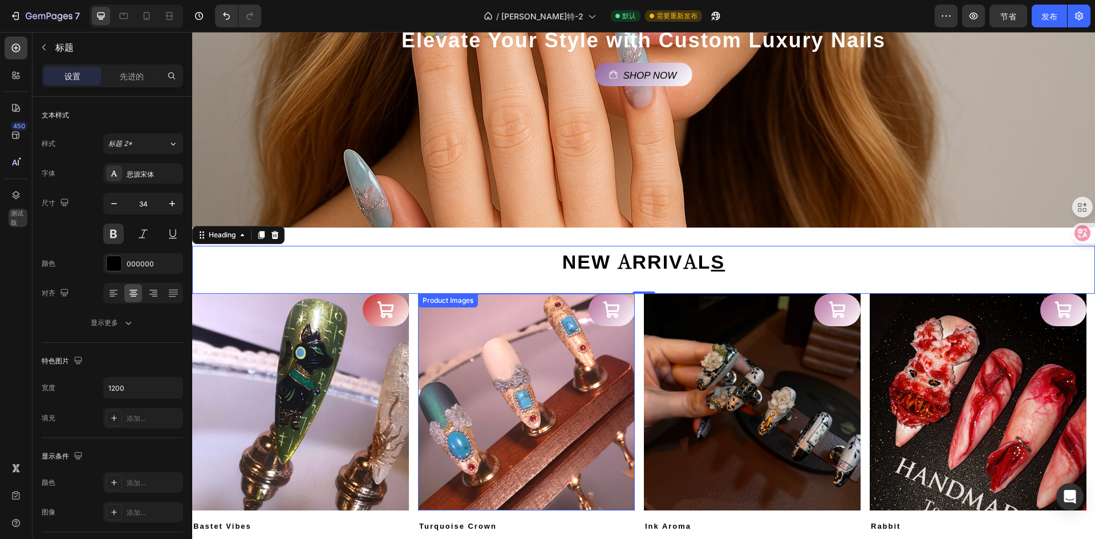
scroll to position [171, 0]
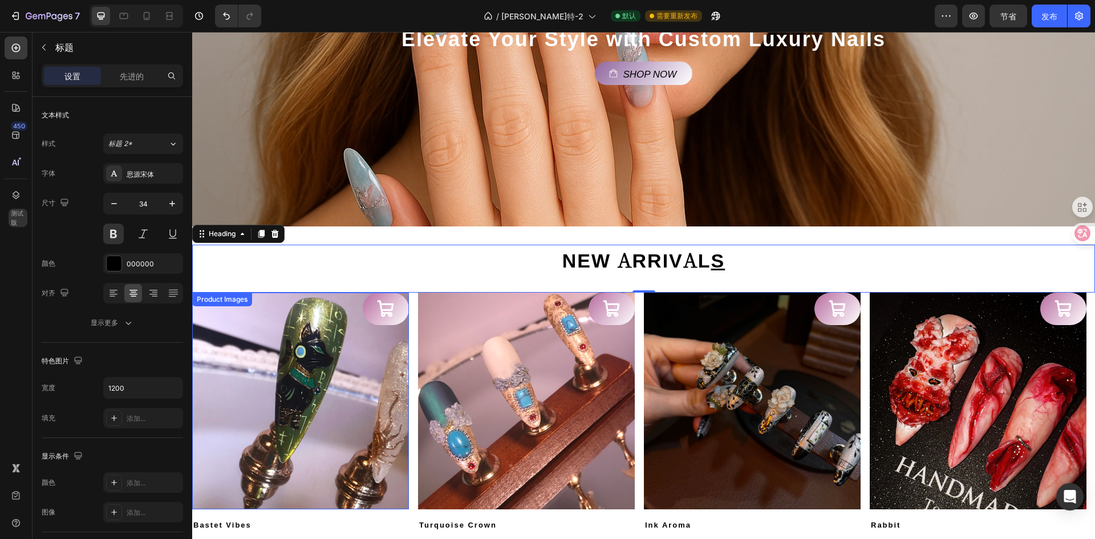
click at [234, 343] on img at bounding box center [300, 401] width 217 height 217
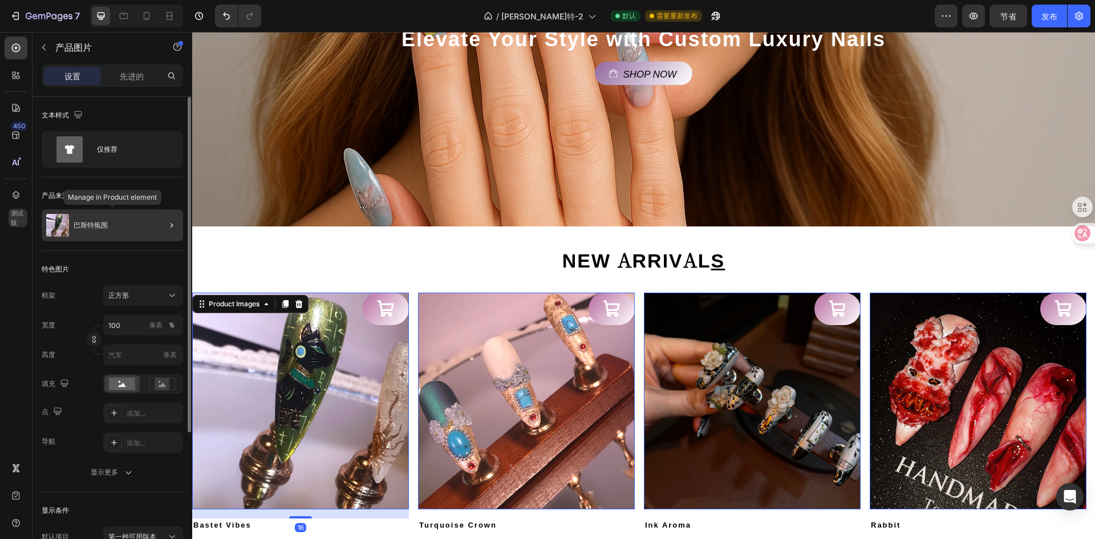
click at [79, 220] on div "巴斯特氛围" at bounding box center [112, 225] width 141 height 32
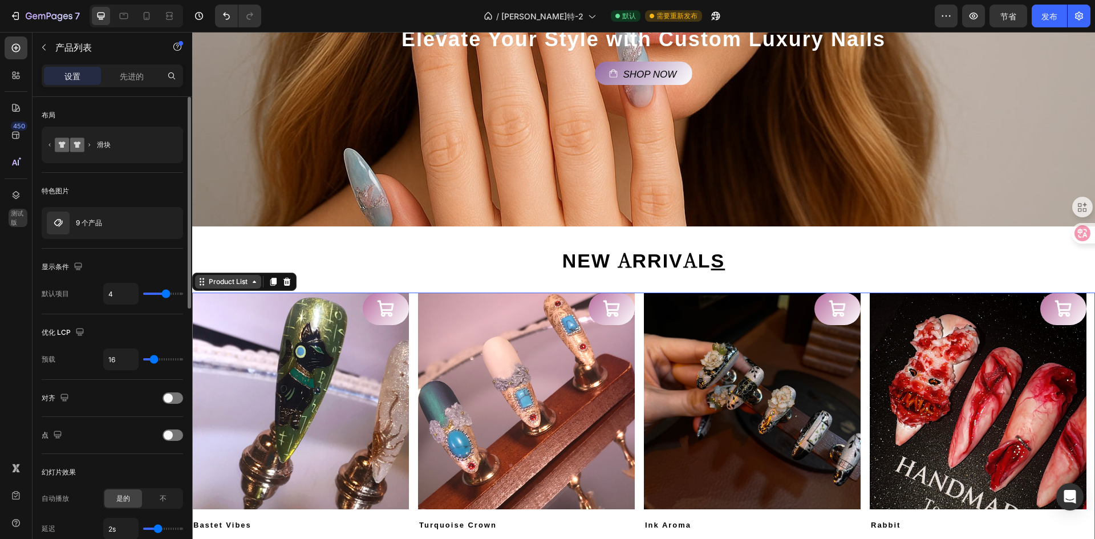
click at [236, 280] on div "Product List" at bounding box center [228, 282] width 43 height 10
click at [253, 290] on div "Product List Section" at bounding box center [244, 282] width 104 height 18
click at [253, 285] on icon at bounding box center [254, 281] width 9 height 9
click at [255, 285] on icon at bounding box center [254, 281] width 9 height 9
click at [334, 362] on img at bounding box center [300, 401] width 217 height 217
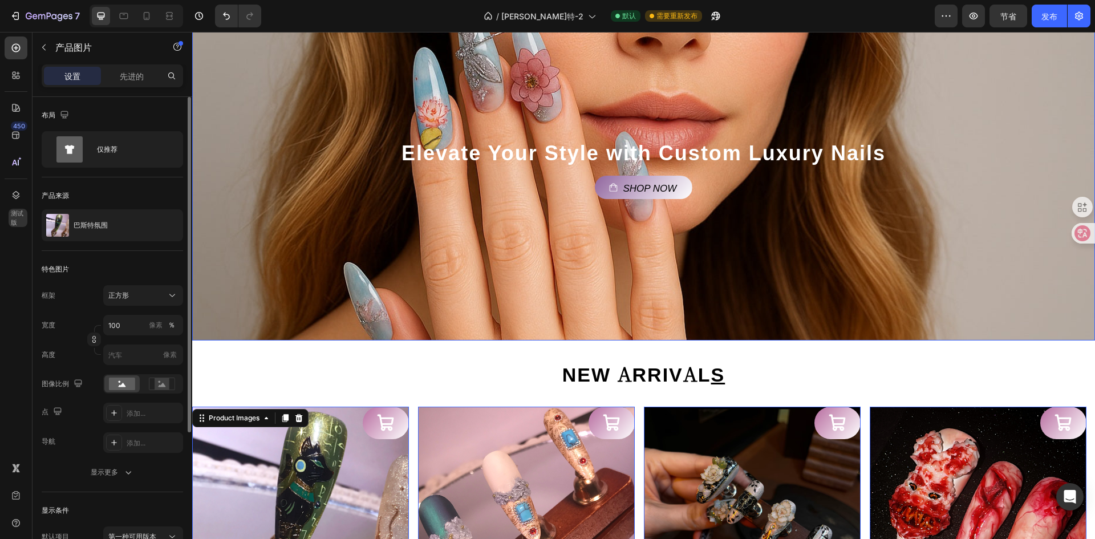
scroll to position [0, 0]
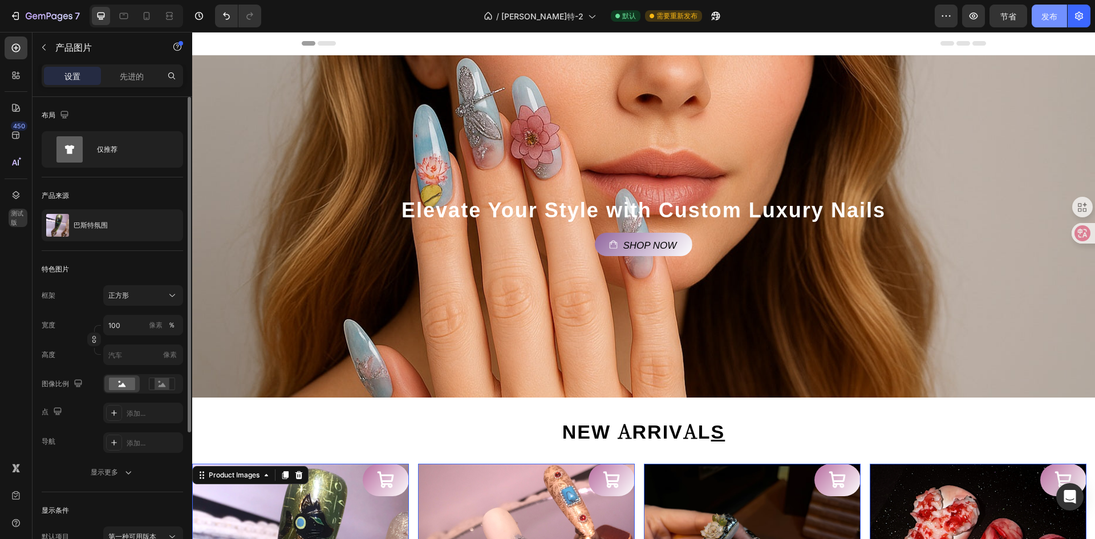
click at [1043, 16] on font "发布" at bounding box center [1050, 16] width 16 height 10
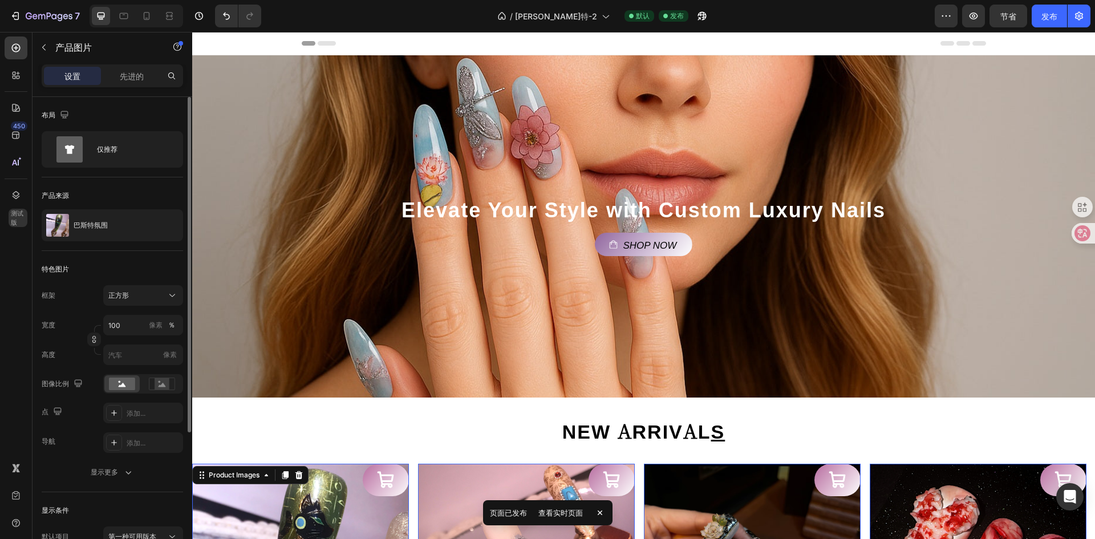
click at [595, 512] on icon at bounding box center [599, 512] width 11 height 11
